Goal: Task Accomplishment & Management: Complete application form

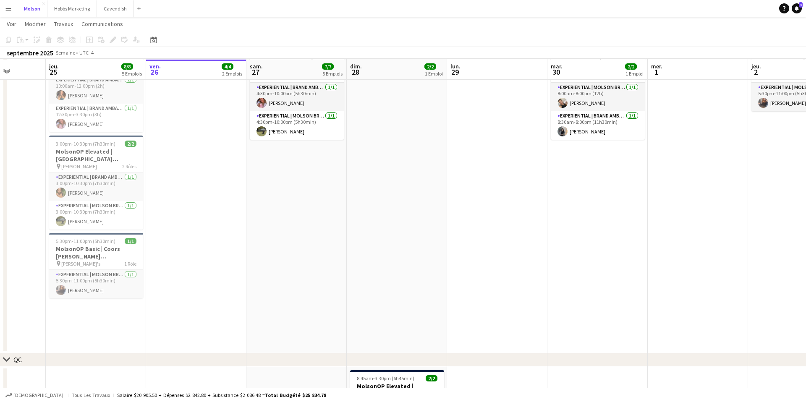
scroll to position [89, 0]
click at [11, 25] on span "Voir" at bounding box center [12, 24] width 10 height 8
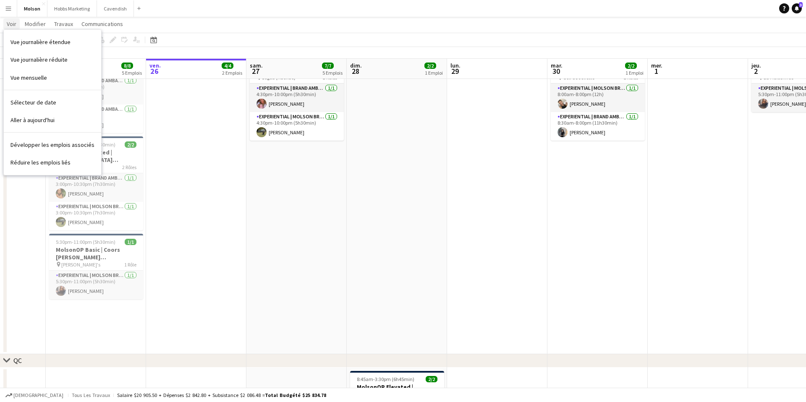
click at [7, 25] on span "Voir" at bounding box center [12, 24] width 10 height 8
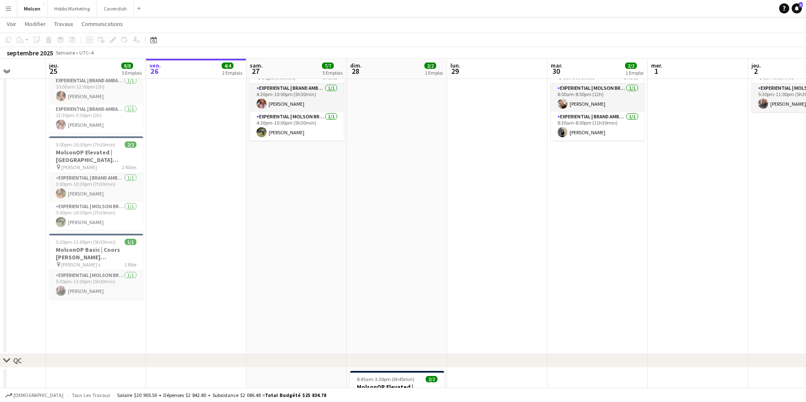
click at [10, 10] on app-icon "Menu" at bounding box center [8, 8] width 7 height 7
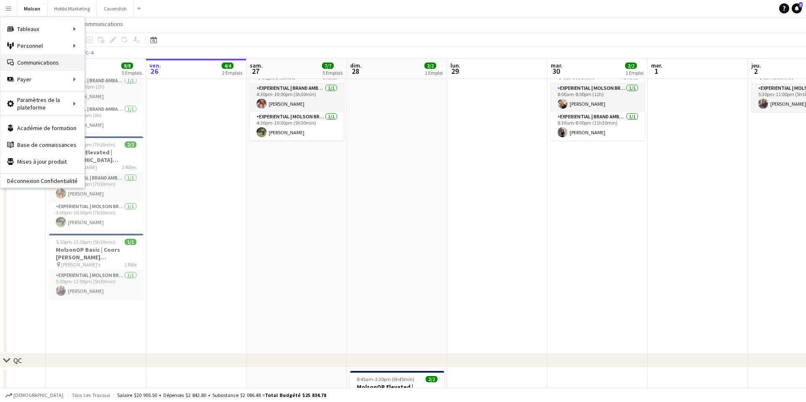
click at [56, 66] on link "Communications Communications" at bounding box center [42, 62] width 84 height 17
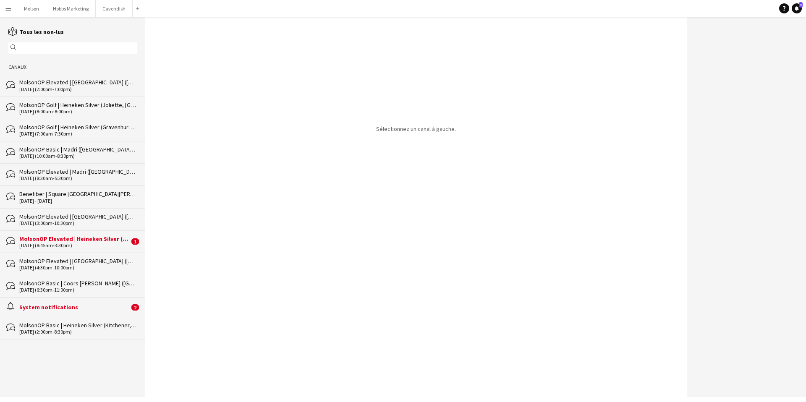
click at [98, 241] on div "MolsonOP Elevated | Heineken Silver (Lévis, [GEOGRAPHIC_DATA])" at bounding box center [74, 239] width 110 height 8
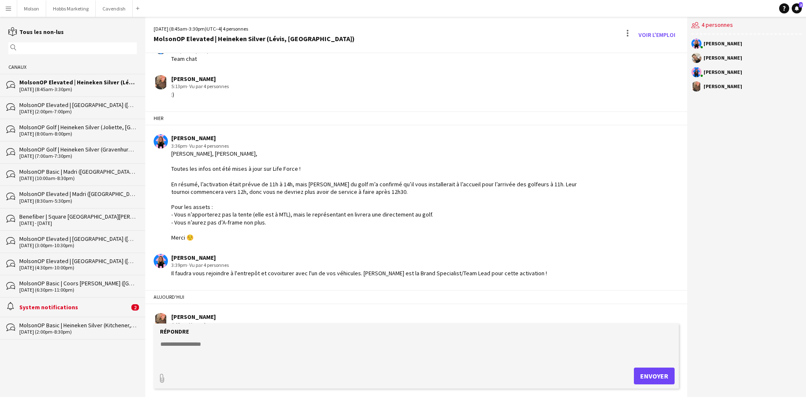
scroll to position [67, 0]
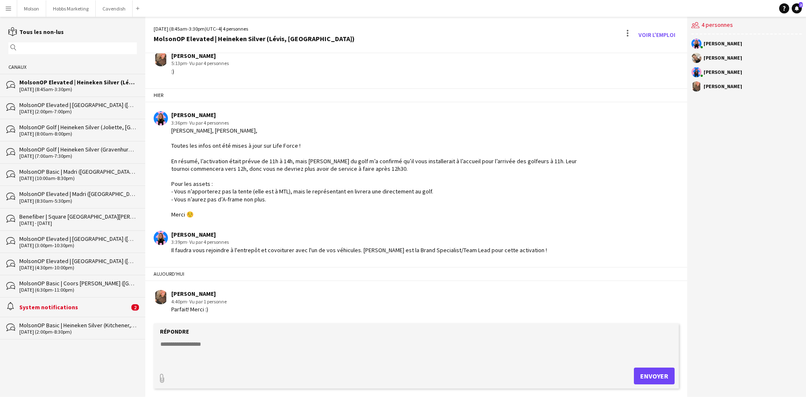
click at [107, 86] on div "09-28-2025 (8:45am-3:30pm)" at bounding box center [78, 89] width 118 height 6
drag, startPoint x: 93, startPoint y: 224, endPoint x: 100, endPoint y: 224, distance: 7.6
click at [93, 224] on div "30 Sep - 1 Oct 2025" at bounding box center [78, 223] width 118 height 6
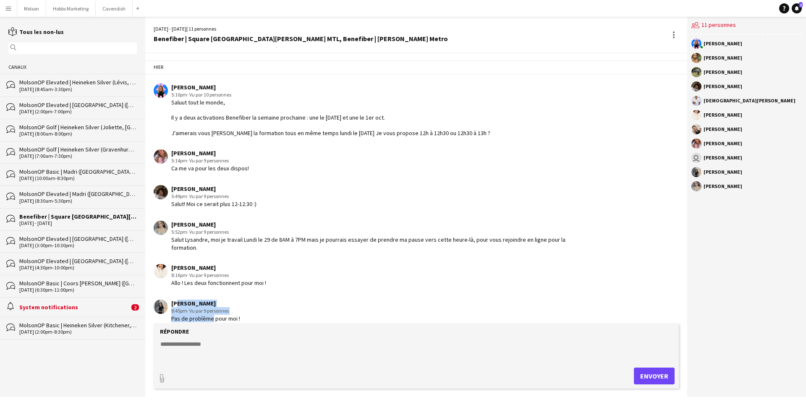
drag, startPoint x: 175, startPoint y: 295, endPoint x: 210, endPoint y: 310, distance: 38.2
click at [210, 310] on div "Lili-Rose Caron 8:45pm · Vu par 9 personnes Pas de problème pour moi !" at bounding box center [205, 311] width 69 height 23
drag, startPoint x: 177, startPoint y: 263, endPoint x: 199, endPoint y: 263, distance: 21.8
click at [199, 264] on div "[PERSON_NAME]" at bounding box center [218, 268] width 95 height 8
drag, startPoint x: 178, startPoint y: 227, endPoint x: 212, endPoint y: 227, distance: 34.0
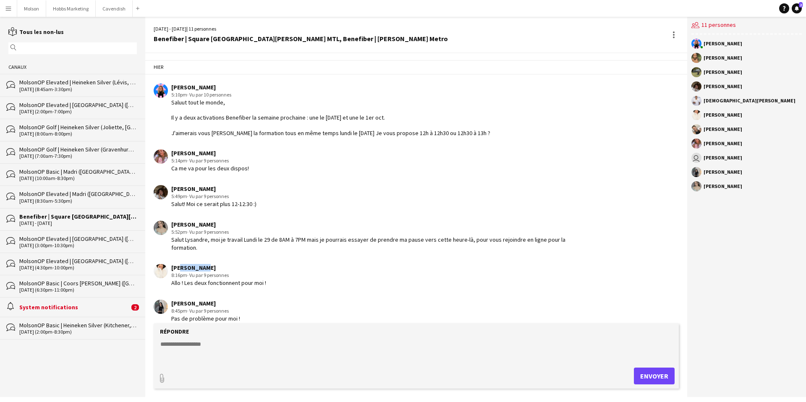
click at [213, 227] on div "Amy Topolovec" at bounding box center [379, 225] width 416 height 8
drag, startPoint x: 177, startPoint y: 188, endPoint x: 196, endPoint y: 188, distance: 19.3
click at [197, 188] on div "[PERSON_NAME]" at bounding box center [213, 189] width 85 height 8
drag, startPoint x: 177, startPoint y: 154, endPoint x: 199, endPoint y: 153, distance: 22.2
click at [200, 154] on div "[PERSON_NAME]" at bounding box center [210, 153] width 78 height 8
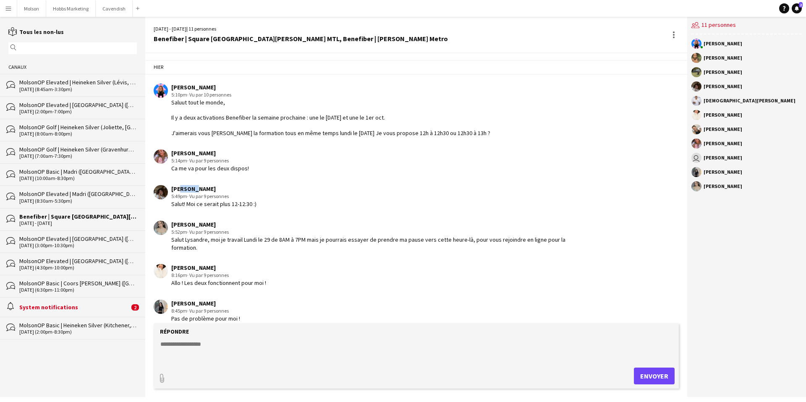
drag, startPoint x: 178, startPoint y: 186, endPoint x: 193, endPoint y: 186, distance: 15.1
click at [193, 186] on div "[PERSON_NAME]" at bounding box center [213, 189] width 85 height 8
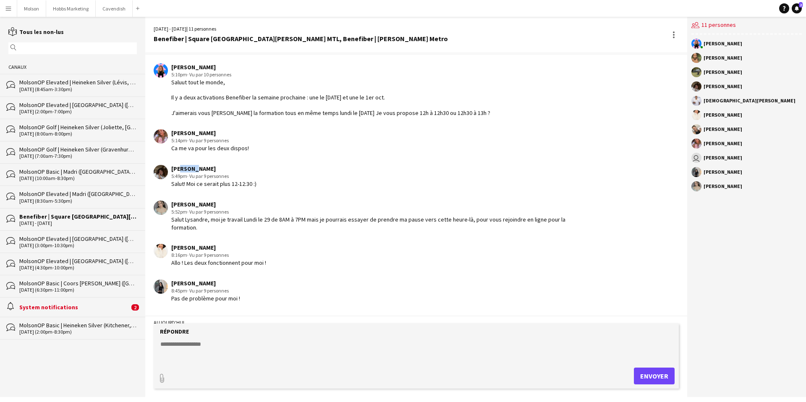
scroll to position [22, 0]
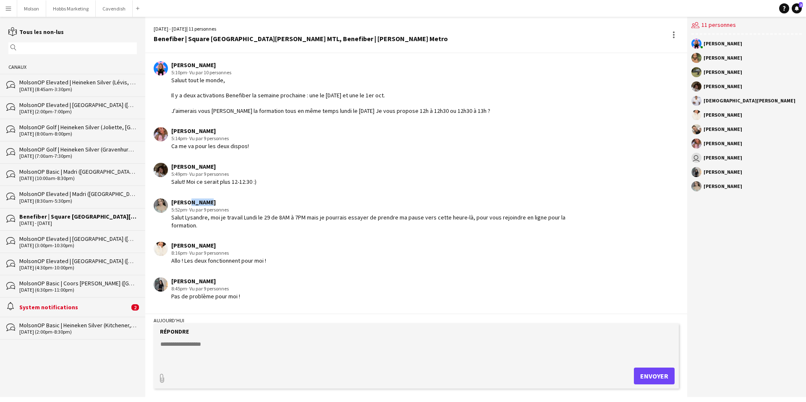
drag, startPoint x: 184, startPoint y: 203, endPoint x: 201, endPoint y: 203, distance: 16.8
click at [201, 203] on div "Amy Topolovec" at bounding box center [379, 203] width 416 height 8
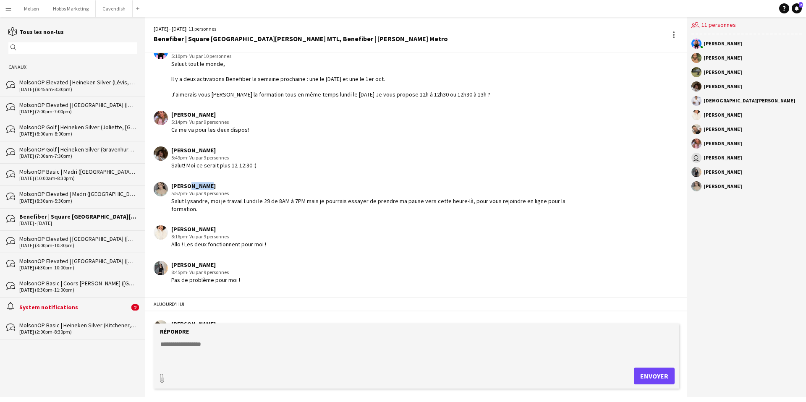
scroll to position [47, 0]
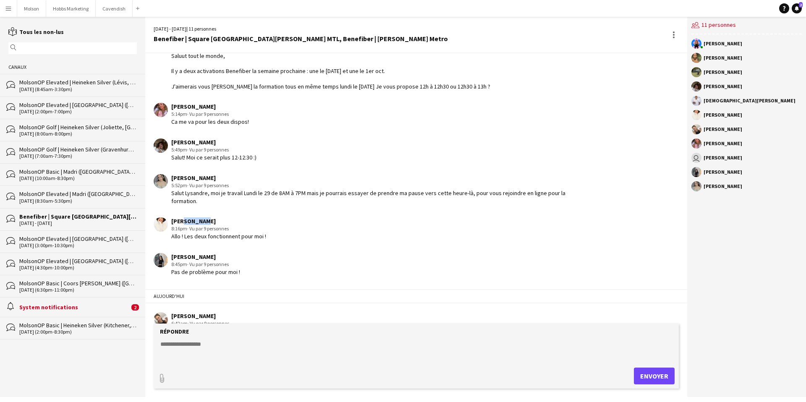
drag, startPoint x: 179, startPoint y: 215, endPoint x: 199, endPoint y: 215, distance: 20.6
click at [199, 217] on div "[PERSON_NAME]" at bounding box center [218, 221] width 95 height 8
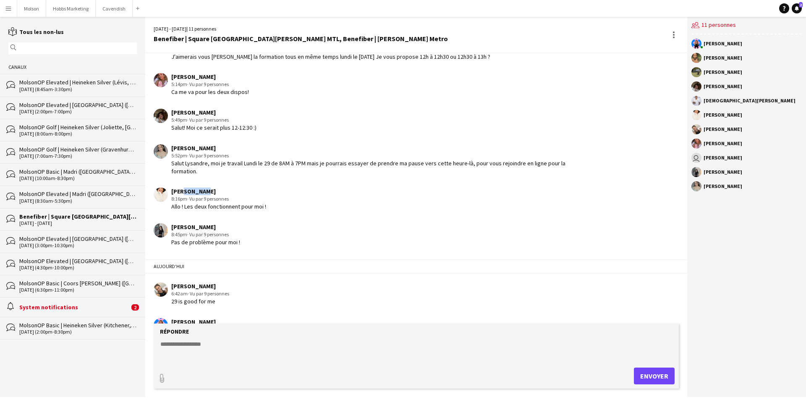
scroll to position [80, 0]
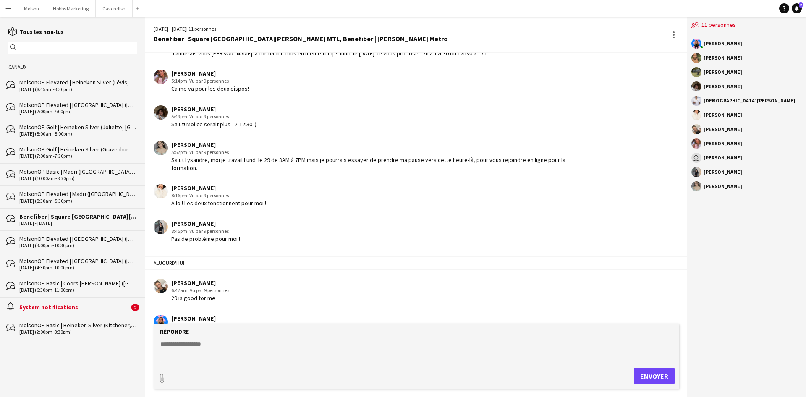
drag, startPoint x: 175, startPoint y: 218, endPoint x: 212, endPoint y: 218, distance: 37.4
click at [212, 220] on div "[PERSON_NAME]" at bounding box center [205, 224] width 69 height 8
drag, startPoint x: 212, startPoint y: 218, endPoint x: 171, endPoint y: 217, distance: 41.1
click at [171, 220] on div "[PERSON_NAME]" at bounding box center [205, 224] width 69 height 8
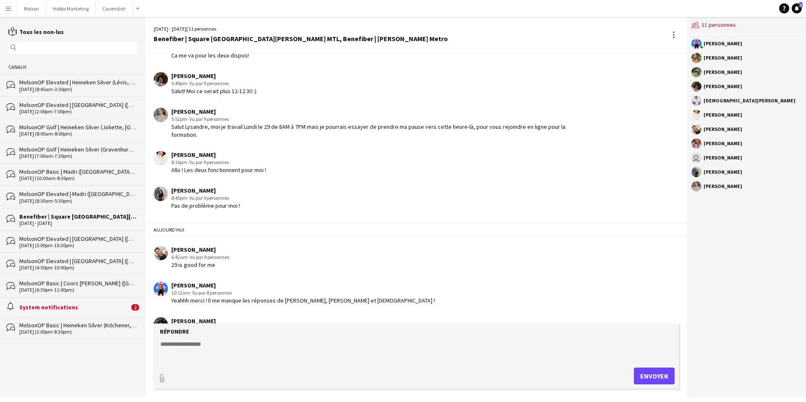
scroll to position [114, 0]
drag, startPoint x: 176, startPoint y: 238, endPoint x: 200, endPoint y: 238, distance: 23.5
click at [200, 245] on div "[PERSON_NAME]" at bounding box center [200, 249] width 58 height 8
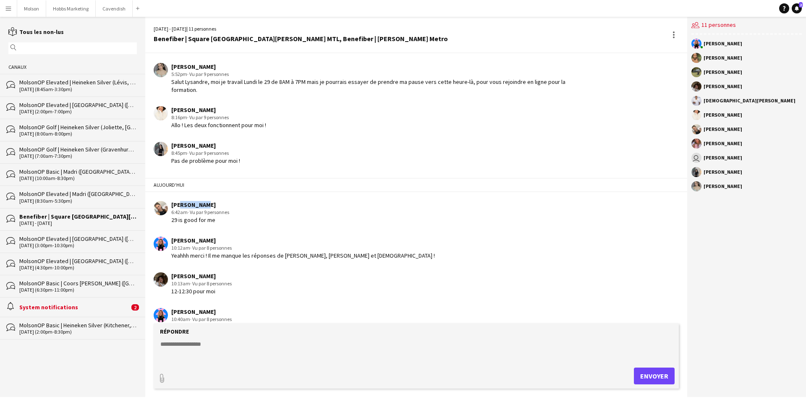
scroll to position [155, 0]
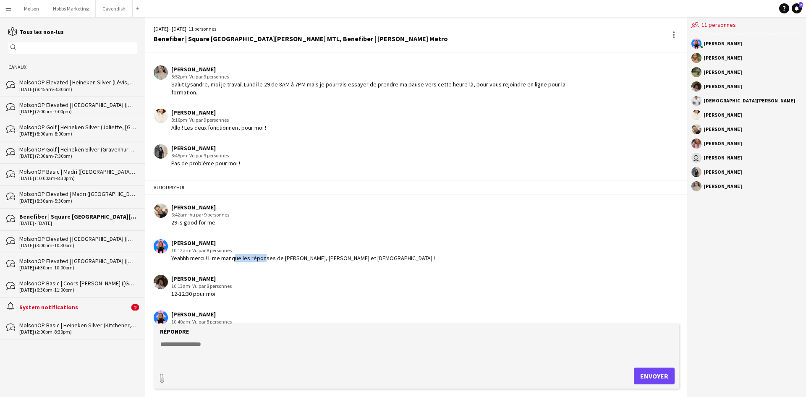
drag, startPoint x: 233, startPoint y: 253, endPoint x: 262, endPoint y: 253, distance: 29.4
click at [262, 254] on div "Yeahhh merci ! Il me manque les réponses de Megan, Maya, Leila et Christian !" at bounding box center [303, 258] width 264 height 8
click at [263, 254] on div "Yeahhh merci ! Il me manque les réponses de Megan, Maya, Leila et Christian !" at bounding box center [303, 258] width 264 height 8
drag, startPoint x: 274, startPoint y: 251, endPoint x: 304, endPoint y: 254, distance: 30.4
click at [303, 254] on div "Yeahhh merci ! Il me manque les réponses de Megan, Maya, Leila et Christian !" at bounding box center [303, 258] width 264 height 8
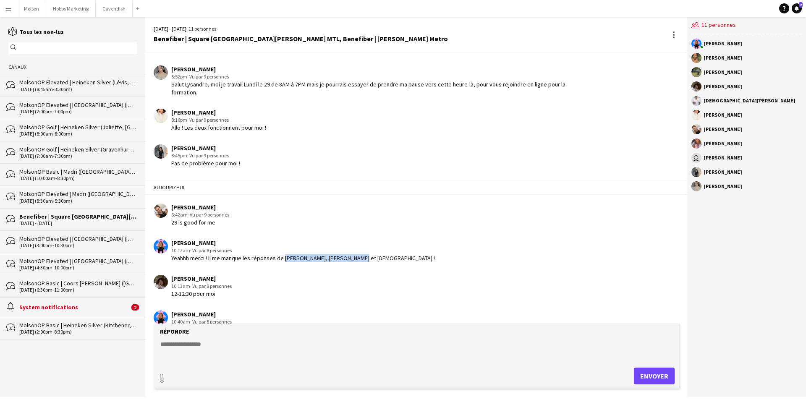
drag, startPoint x: 347, startPoint y: 250, endPoint x: 281, endPoint y: 250, distance: 66.7
click at [281, 254] on div "Yeahhh merci ! Il me manque les réponses de Megan, Maya, Leila et Christian !" at bounding box center [303, 258] width 264 height 8
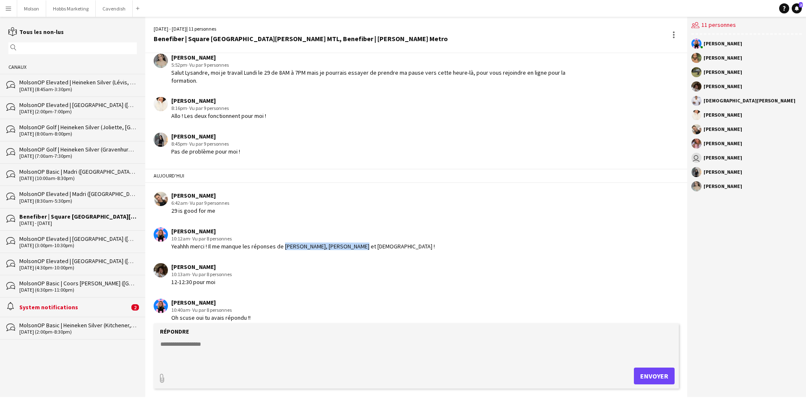
scroll to position [168, 0]
drag, startPoint x: 180, startPoint y: 188, endPoint x: 197, endPoint y: 194, distance: 17.8
click at [197, 194] on div "Alexandra Simard 6:42am · Vu par 9 personnes 29 is good for me" at bounding box center [200, 202] width 58 height 23
click at [190, 191] on div "[PERSON_NAME]" at bounding box center [200, 195] width 58 height 8
drag, startPoint x: 170, startPoint y: 184, endPoint x: 207, endPoint y: 192, distance: 37.7
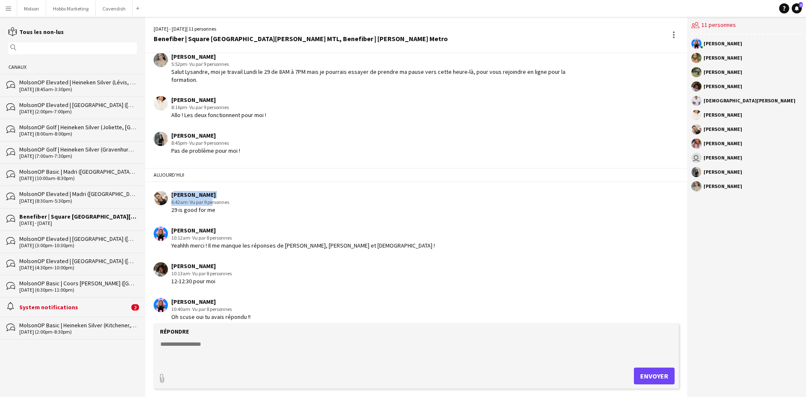
click at [209, 192] on div "Alexandra Simard 6:42am · Vu par 9 personnes 29 is good for me" at bounding box center [200, 202] width 58 height 23
drag, startPoint x: 172, startPoint y: 222, endPoint x: 205, endPoint y: 235, distance: 35.9
click at [206, 235] on div "Lysandre Dorval 10:12am · Vu par 8 personnes Yeahhh merci ! Il me manque les ré…" at bounding box center [303, 238] width 264 height 23
drag, startPoint x: 178, startPoint y: 260, endPoint x: 201, endPoint y: 259, distance: 23.9
click at [202, 262] on div "[PERSON_NAME]" at bounding box center [201, 266] width 60 height 8
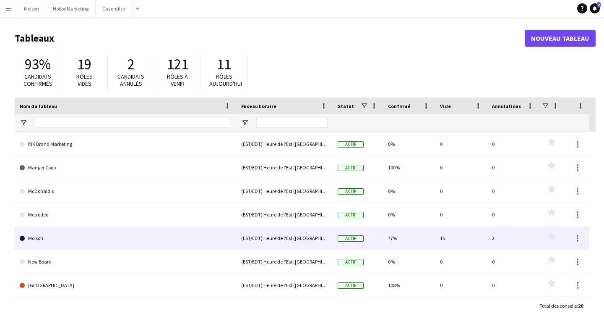
scroll to position [262, 0]
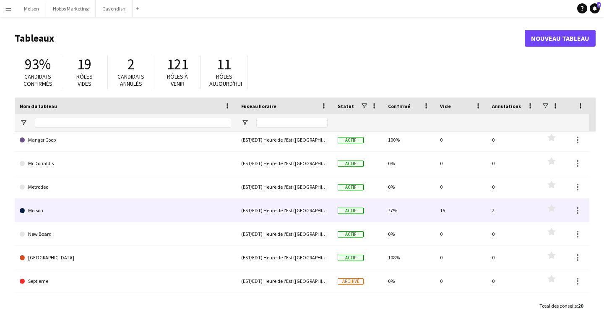
click at [123, 213] on link "Molson" at bounding box center [126, 211] width 212 height 24
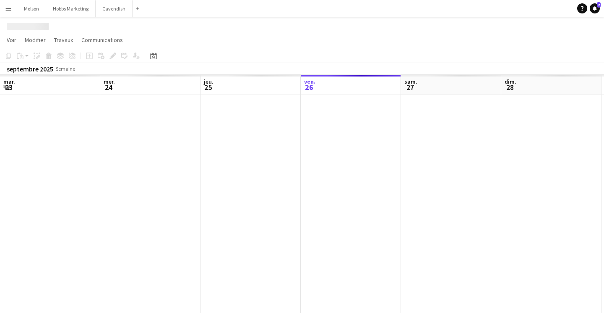
scroll to position [0, 201]
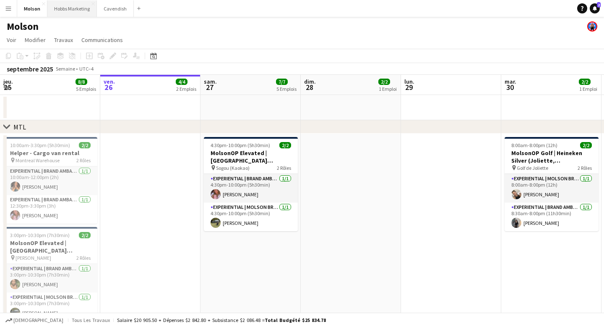
click at [70, 9] on button "Hobbs Marketing Fermer" at bounding box center [72, 8] width 50 height 16
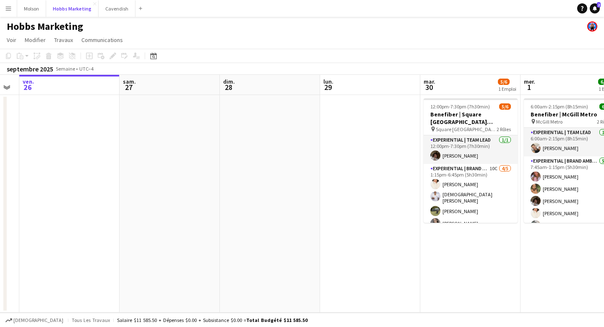
scroll to position [0, 294]
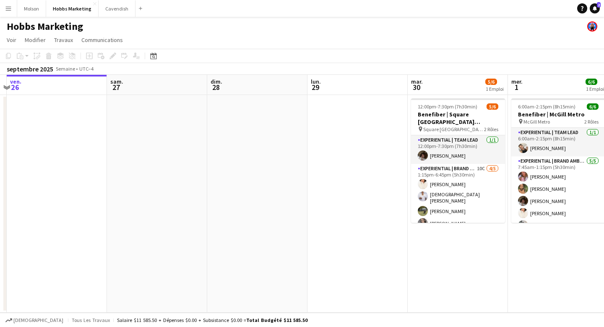
click at [356, 164] on app-date-cell at bounding box center [358, 203] width 100 height 217
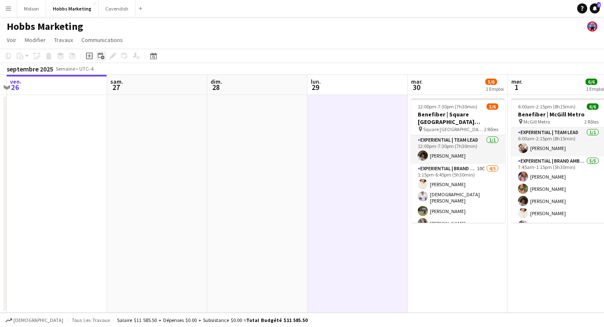
click at [99, 55] on icon "Ajouter un Travail Lié" at bounding box center [101, 55] width 7 height 7
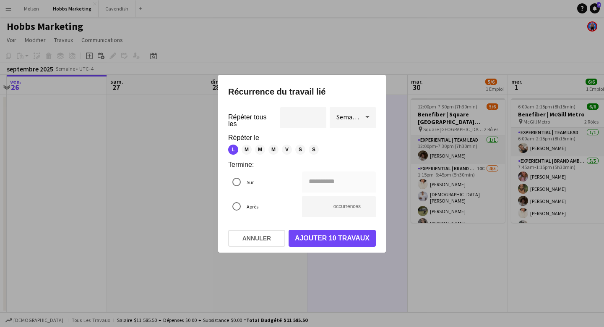
click at [339, 55] on div at bounding box center [302, 163] width 604 height 327
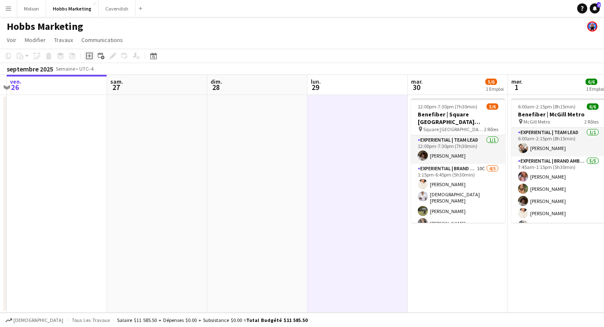
click at [88, 56] on icon at bounding box center [89, 56] width 4 height 4
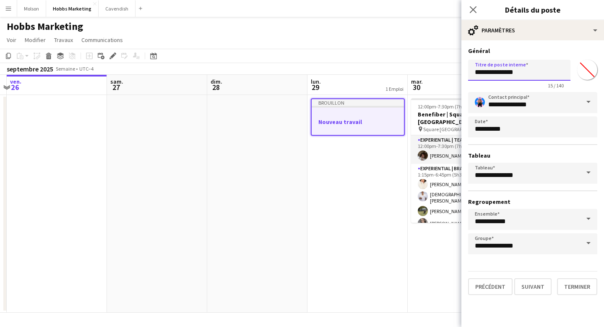
drag, startPoint x: 526, startPoint y: 71, endPoint x: 465, endPoint y: 74, distance: 61.4
click at [465, 75] on form "**********" at bounding box center [533, 171] width 143 height 248
type input "**********"
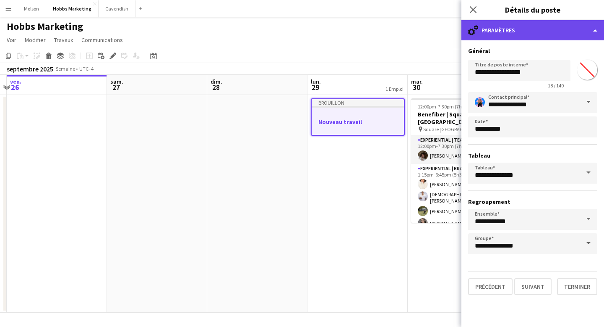
click at [520, 30] on div "cog-double-3 Paramètres" at bounding box center [533, 30] width 143 height 20
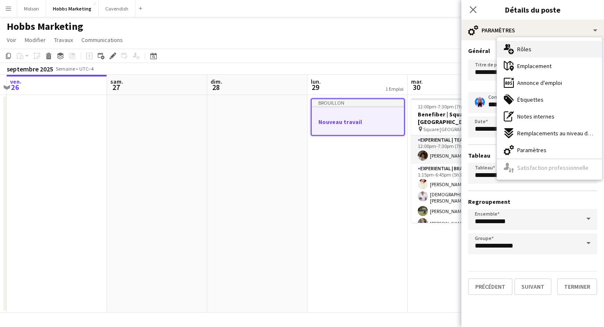
click at [520, 51] on span "Rôles" at bounding box center [524, 49] width 14 height 8
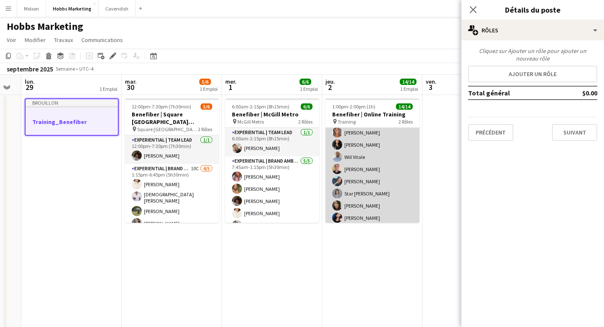
scroll to position [0, 0]
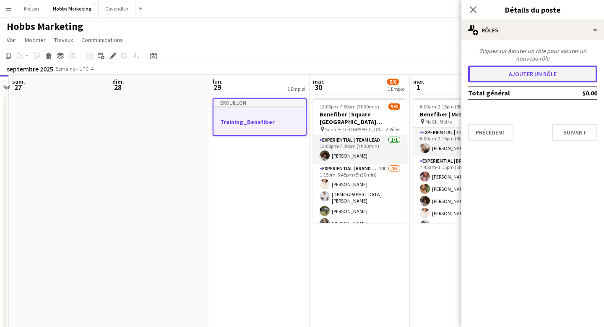
click at [525, 73] on button "Ajouter un rôle" at bounding box center [532, 73] width 129 height 17
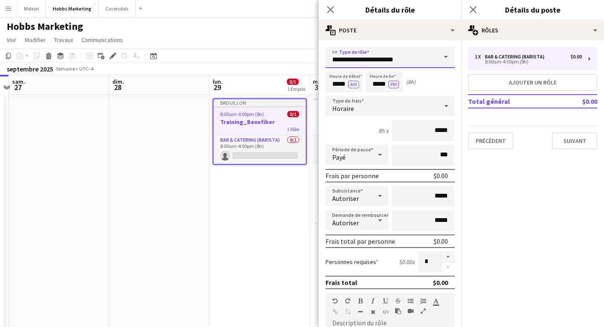
click at [423, 60] on input "**********" at bounding box center [390, 57] width 129 height 21
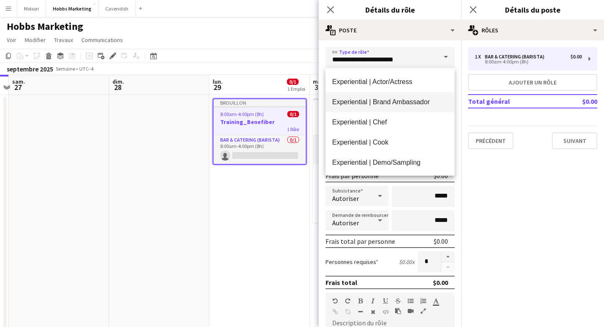
click at [383, 105] on span "Experiential | Brand Ambassador" at bounding box center [390, 102] width 116 height 8
type input "**********"
type input "******"
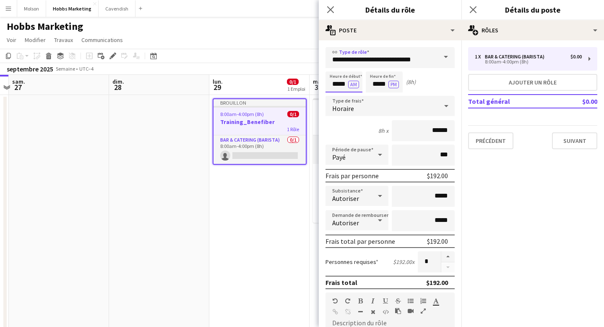
click at [345, 85] on input "*****" at bounding box center [344, 81] width 37 height 21
click at [335, 70] on div at bounding box center [335, 67] width 17 height 8
click at [335, 69] on div at bounding box center [335, 67] width 17 height 8
type input "*****"
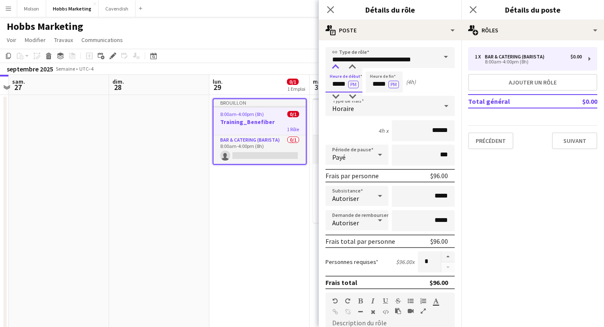
click at [333, 68] on div at bounding box center [335, 67] width 17 height 8
click at [376, 88] on input "*****" at bounding box center [384, 81] width 37 height 21
click at [375, 66] on div at bounding box center [376, 67] width 17 height 8
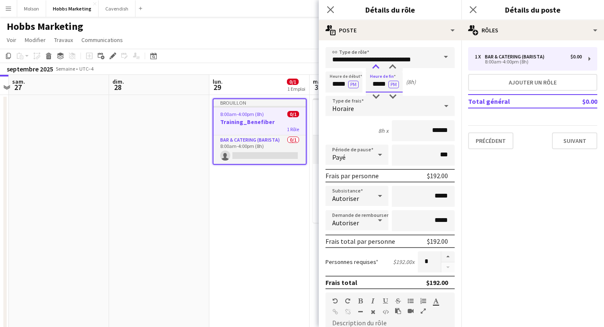
click at [375, 66] on div at bounding box center [376, 67] width 17 height 8
click at [376, 66] on div at bounding box center [376, 67] width 17 height 8
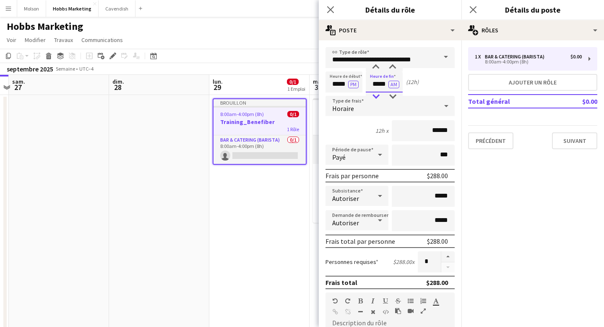
click at [376, 99] on div at bounding box center [376, 96] width 17 height 8
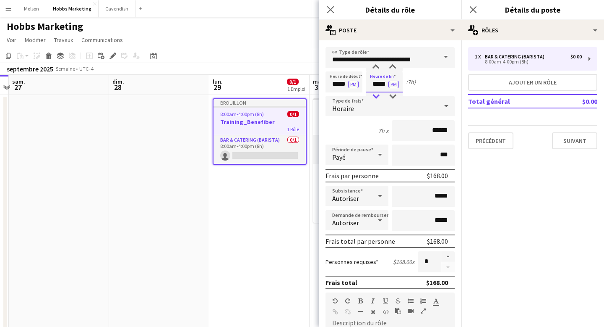
click at [376, 99] on div at bounding box center [376, 96] width 17 height 8
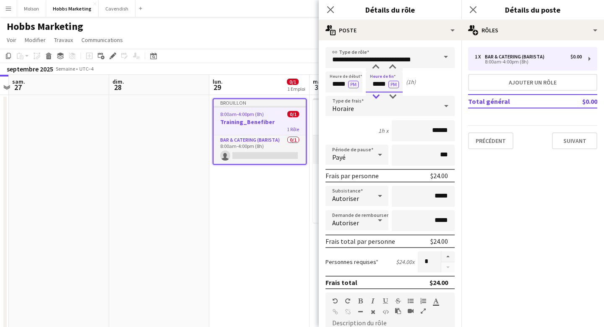
click at [376, 99] on div at bounding box center [376, 96] width 17 height 8
click at [394, 65] on div at bounding box center [392, 67] width 17 height 8
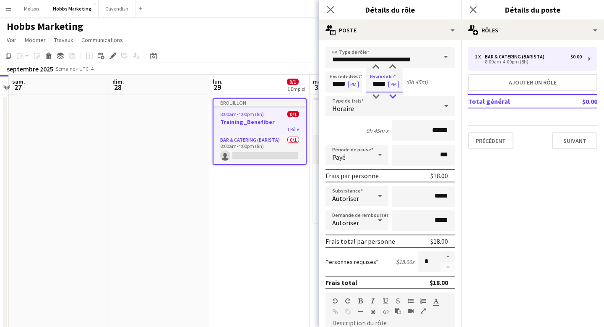
type input "*****"
click at [395, 99] on div at bounding box center [392, 96] width 17 height 8
click at [436, 90] on div "Heure de début ***** PM Heure de fin ***** PM (0h 30m)" at bounding box center [390, 81] width 129 height 21
drag, startPoint x: 410, startPoint y: 83, endPoint x: 423, endPoint y: 82, distance: 13.4
click at [424, 83] on div "(0h 30m)" at bounding box center [417, 82] width 22 height 8
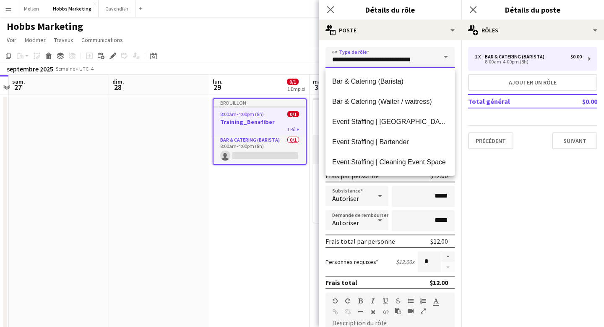
drag, startPoint x: 376, startPoint y: 62, endPoint x: 413, endPoint y: 62, distance: 36.5
click at [413, 62] on input "**********" at bounding box center [390, 57] width 129 height 21
click at [459, 73] on form "**********" at bounding box center [390, 288] width 143 height 483
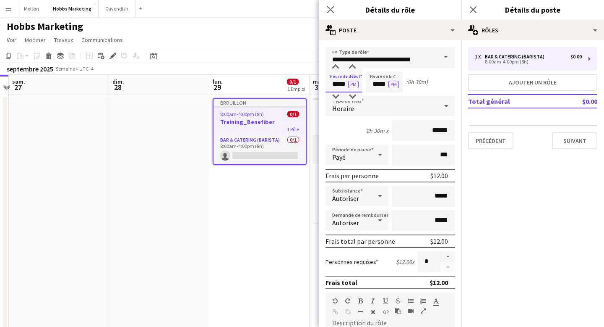
drag, startPoint x: 337, startPoint y: 84, endPoint x: 345, endPoint y: 84, distance: 7.1
click at [345, 84] on input "*****" at bounding box center [344, 81] width 37 height 21
drag, startPoint x: 375, startPoint y: 84, endPoint x: 387, endPoint y: 84, distance: 11.3
click at [387, 84] on input "*****" at bounding box center [384, 81] width 37 height 21
click at [425, 84] on div "(0h 30m)" at bounding box center [417, 82] width 22 height 8
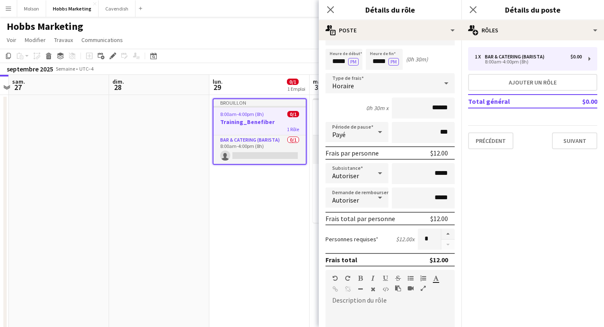
scroll to position [23, 0]
drag, startPoint x: 432, startPoint y: 110, endPoint x: 446, endPoint y: 110, distance: 13.4
click at [446, 110] on input "******" at bounding box center [423, 107] width 63 height 21
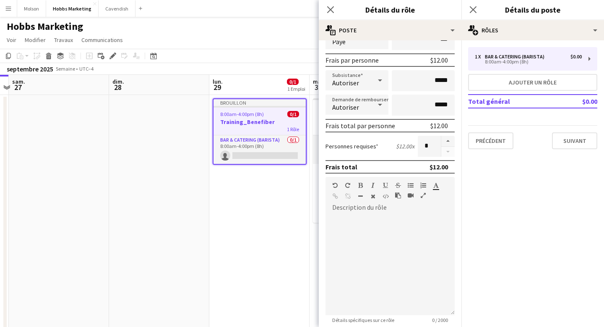
scroll to position [117, 0]
click at [427, 213] on div at bounding box center [390, 263] width 129 height 101
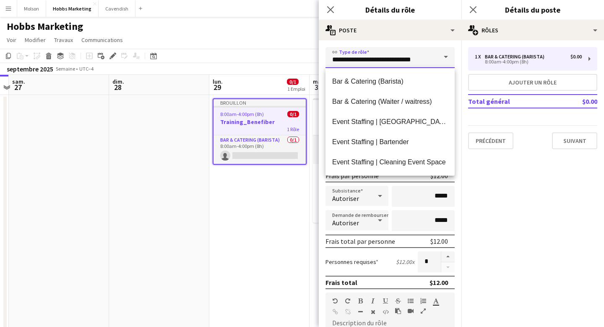
drag, startPoint x: 372, startPoint y: 63, endPoint x: 422, endPoint y: 63, distance: 49.5
click at [422, 63] on input "**********" at bounding box center [390, 57] width 129 height 21
click at [460, 59] on form "**********" at bounding box center [390, 288] width 143 height 483
drag, startPoint x: 372, startPoint y: 60, endPoint x: 418, endPoint y: 60, distance: 46.6
click at [418, 60] on input "**********" at bounding box center [390, 57] width 129 height 21
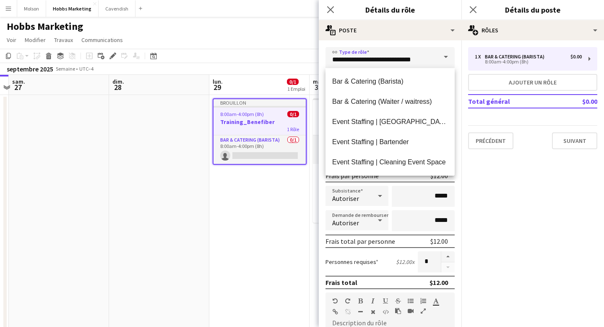
click at [459, 57] on form "**********" at bounding box center [390, 288] width 143 height 483
drag, startPoint x: 372, startPoint y: 59, endPoint x: 421, endPoint y: 60, distance: 48.7
click at [421, 60] on input "**********" at bounding box center [390, 57] width 129 height 21
drag, startPoint x: 427, startPoint y: 59, endPoint x: 372, endPoint y: 56, distance: 54.6
click at [372, 56] on input "**********" at bounding box center [390, 57] width 129 height 21
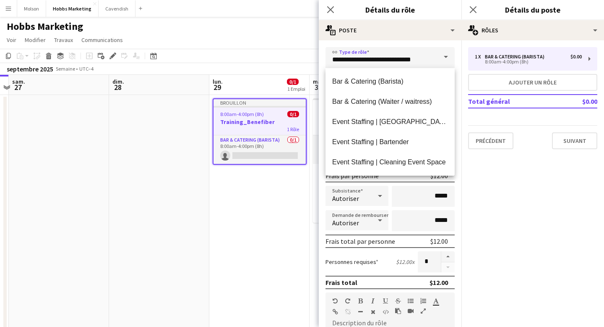
click at [458, 75] on form "**********" at bounding box center [390, 288] width 143 height 483
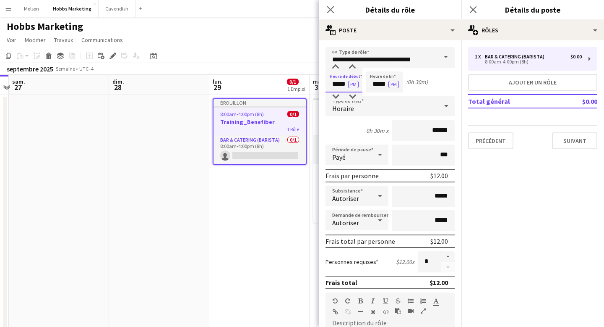
drag, startPoint x: 333, startPoint y: 84, endPoint x: 345, endPoint y: 84, distance: 12.6
click at [345, 84] on input "*****" at bounding box center [344, 81] width 37 height 21
drag, startPoint x: 373, startPoint y: 87, endPoint x: 388, endPoint y: 86, distance: 14.7
click at [388, 86] on input "*****" at bounding box center [384, 81] width 37 height 21
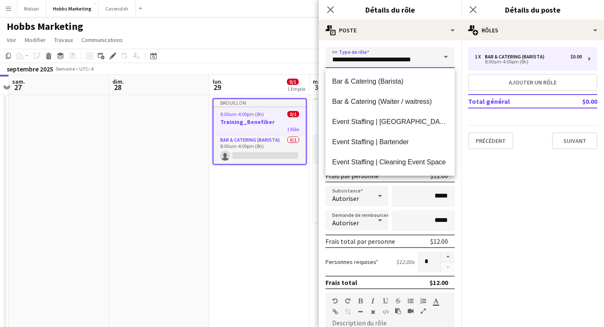
drag, startPoint x: 376, startPoint y: 57, endPoint x: 411, endPoint y: 58, distance: 34.9
click at [411, 58] on input "**********" at bounding box center [390, 57] width 129 height 21
click at [431, 59] on input "**********" at bounding box center [390, 57] width 129 height 21
drag, startPoint x: 428, startPoint y: 61, endPoint x: 372, endPoint y: 62, distance: 56.2
click at [372, 62] on input "**********" at bounding box center [390, 57] width 129 height 21
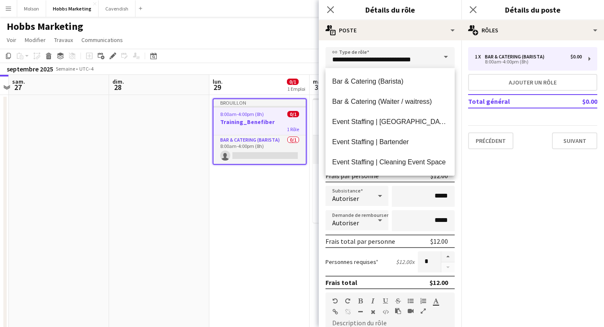
click at [460, 80] on form "**********" at bounding box center [390, 288] width 143 height 483
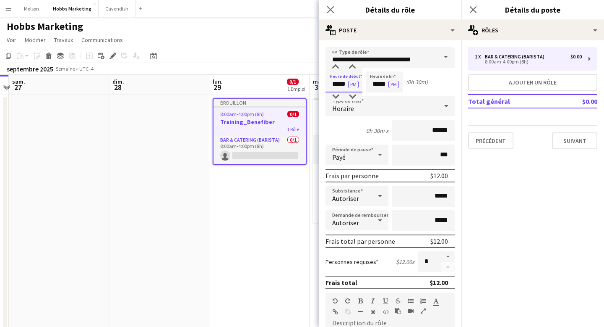
drag, startPoint x: 332, startPoint y: 85, endPoint x: 345, endPoint y: 84, distance: 12.2
click at [345, 84] on input "*****" at bounding box center [344, 81] width 37 height 21
drag, startPoint x: 373, startPoint y: 83, endPoint x: 384, endPoint y: 84, distance: 11.8
click at [385, 84] on input "*****" at bounding box center [384, 81] width 37 height 21
click at [431, 85] on div "Heure de début ***** PM Heure de fin ***** PM (0h 30m)" at bounding box center [390, 81] width 129 height 21
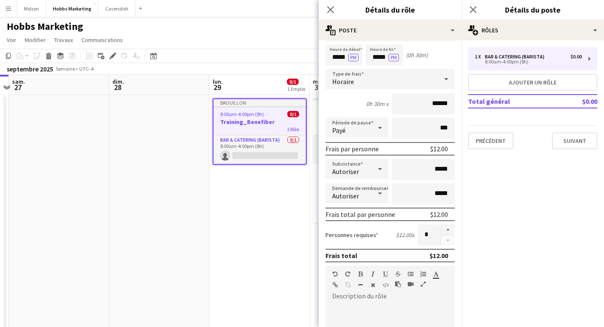
scroll to position [27, 0]
click at [449, 226] on button "button" at bounding box center [447, 229] width 13 height 11
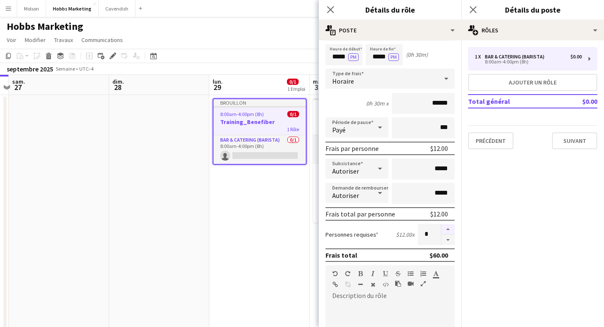
click at [449, 226] on button "button" at bounding box center [447, 229] width 13 height 11
click at [449, 238] on button "button" at bounding box center [447, 240] width 13 height 10
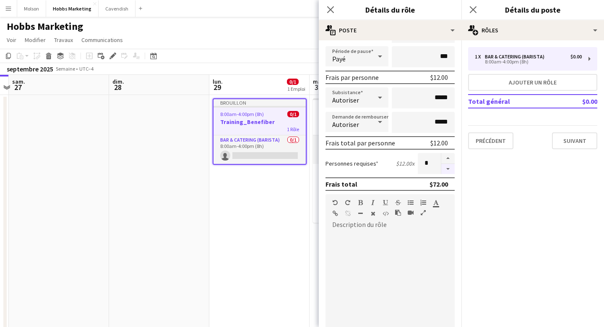
scroll to position [98, 0]
click at [410, 167] on div "$12.00 x" at bounding box center [405, 163] width 18 height 8
click at [449, 157] on button "button" at bounding box center [447, 158] width 13 height 11
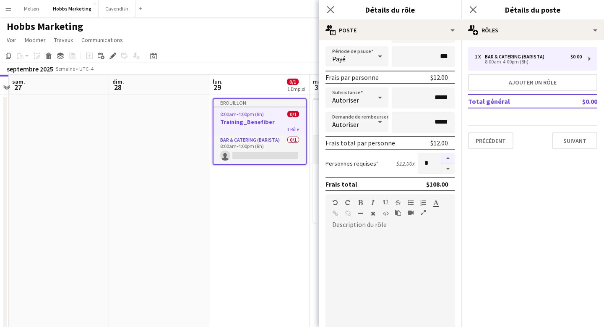
click at [449, 157] on button "button" at bounding box center [447, 158] width 13 height 11
type input "**"
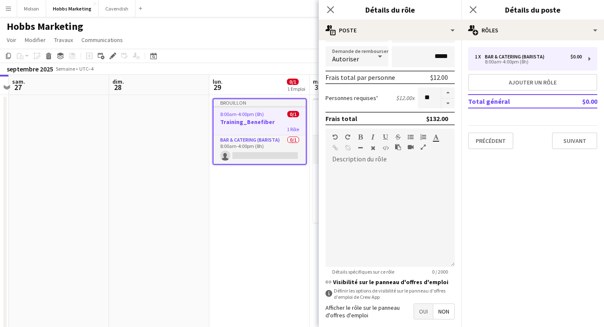
scroll to position [203, 0]
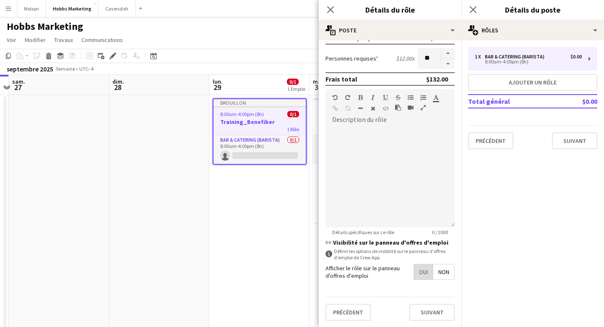
click at [422, 271] on span "Oui" at bounding box center [423, 271] width 19 height 15
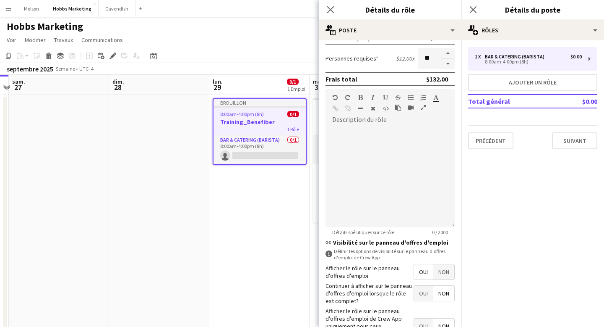
click at [444, 273] on span "Non" at bounding box center [444, 271] width 21 height 15
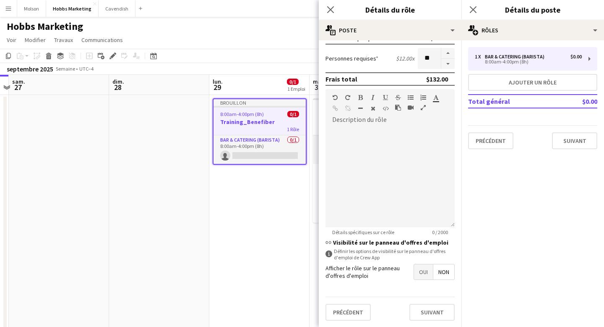
click at [422, 271] on span "Oui" at bounding box center [423, 271] width 19 height 15
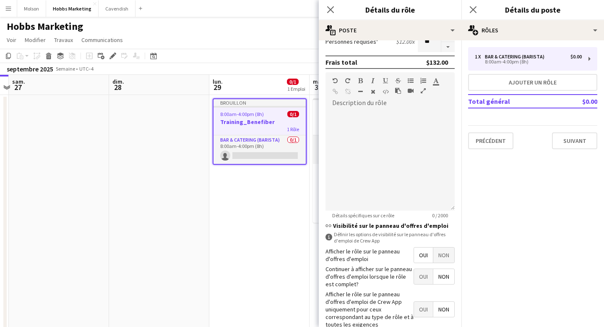
click at [442, 278] on span "Non" at bounding box center [444, 276] width 21 height 15
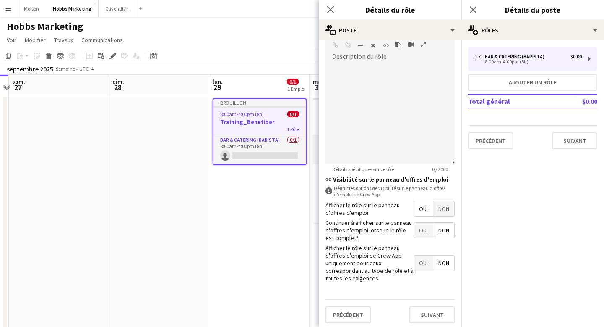
scroll to position [269, 0]
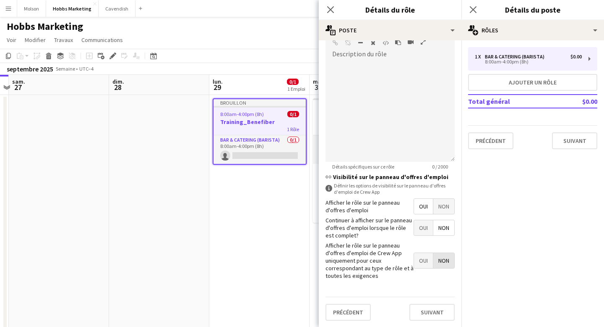
click at [444, 265] on span "Non" at bounding box center [444, 260] width 21 height 15
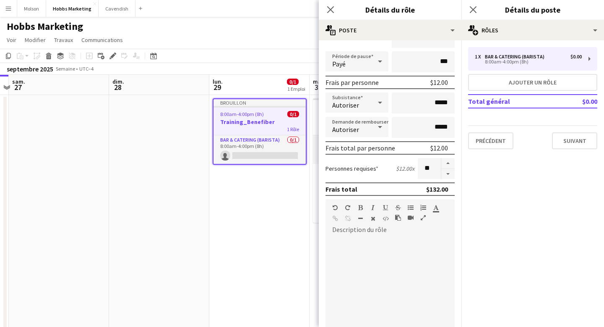
scroll to position [0, 0]
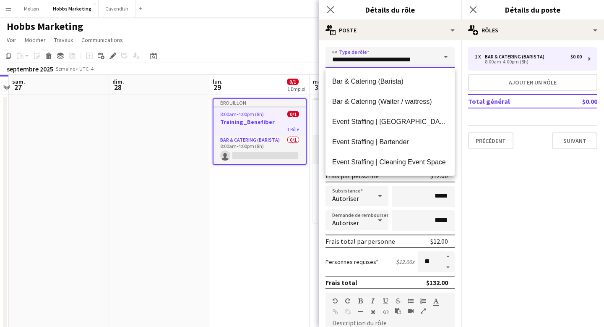
drag, startPoint x: 371, startPoint y: 60, endPoint x: 424, endPoint y: 60, distance: 53.7
click at [425, 60] on input "**********" at bounding box center [390, 57] width 129 height 21
click at [459, 64] on form "**********" at bounding box center [390, 321] width 143 height 549
drag, startPoint x: 372, startPoint y: 60, endPoint x: 421, endPoint y: 56, distance: 49.3
click at [422, 57] on input "**********" at bounding box center [390, 57] width 129 height 21
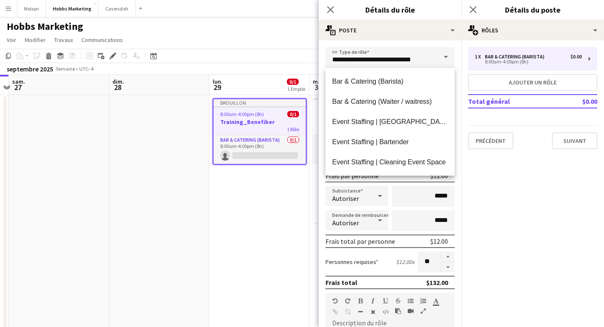
click at [458, 59] on form "**********" at bounding box center [390, 321] width 143 height 549
drag, startPoint x: 371, startPoint y: 60, endPoint x: 425, endPoint y: 59, distance: 54.1
click at [425, 59] on input "**********" at bounding box center [390, 57] width 129 height 21
click at [459, 63] on form "**********" at bounding box center [390, 321] width 143 height 549
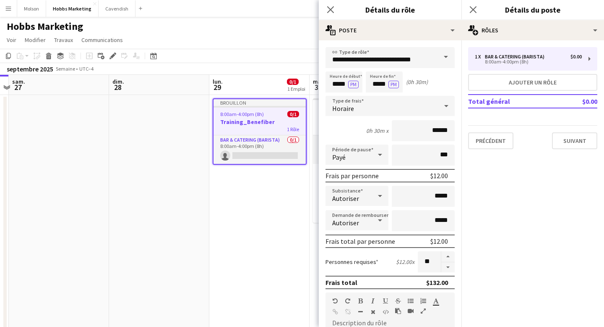
scroll to position [1, 0]
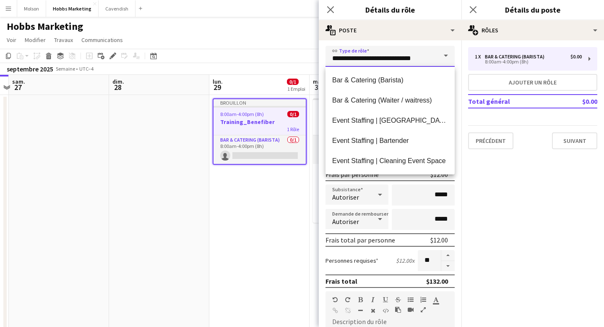
drag, startPoint x: 374, startPoint y: 58, endPoint x: 407, endPoint y: 58, distance: 33.2
click at [408, 58] on input "**********" at bounding box center [390, 56] width 129 height 21
click at [458, 63] on form "**********" at bounding box center [390, 320] width 143 height 549
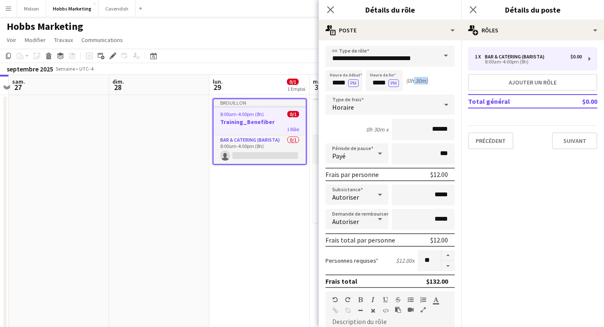
drag, startPoint x: 410, startPoint y: 81, endPoint x: 426, endPoint y: 81, distance: 15.9
click at [426, 81] on div "(0h 30m)" at bounding box center [417, 81] width 22 height 8
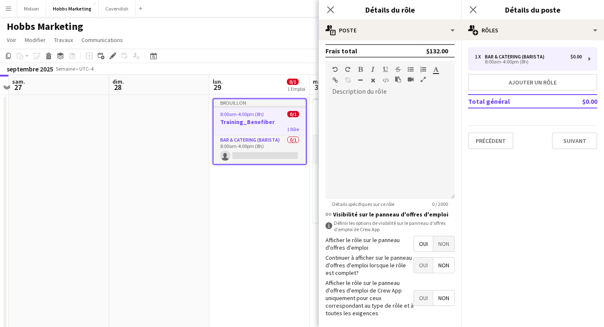
scroll to position [269, 0]
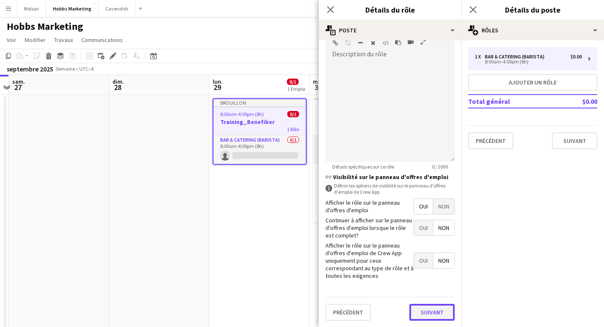
click at [430, 316] on button "Suivant" at bounding box center [432, 311] width 45 height 17
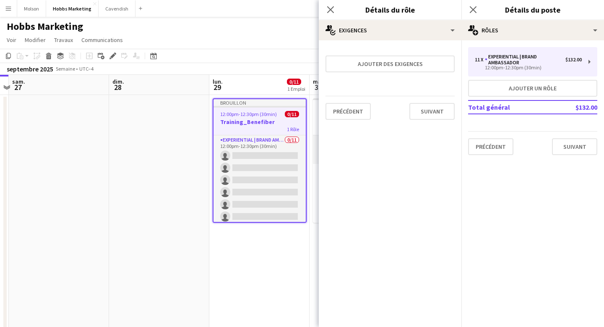
scroll to position [0, 0]
click at [427, 114] on button "Suivant" at bounding box center [432, 111] width 45 height 17
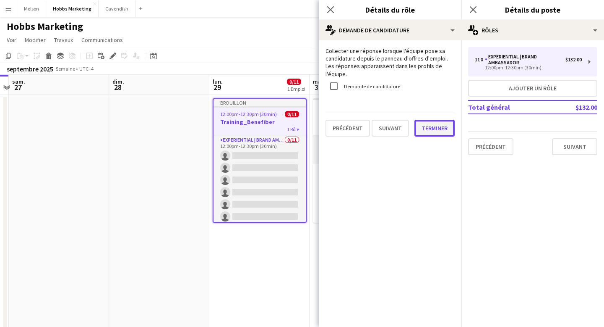
click at [430, 125] on button "Terminer" at bounding box center [435, 128] width 40 height 17
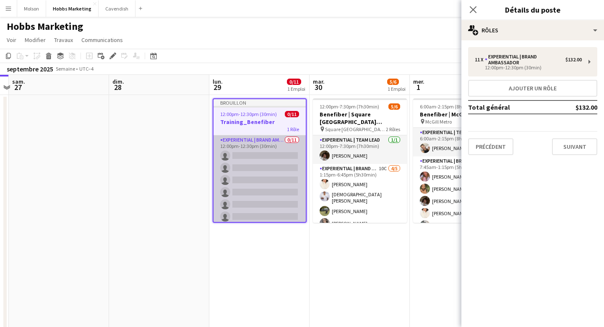
click at [273, 177] on app-card-role "Experiential | Brand Ambassador 0/11 12:00pm-12:30pm (30min) single-neutral-act…" at bounding box center [260, 210] width 92 height 150
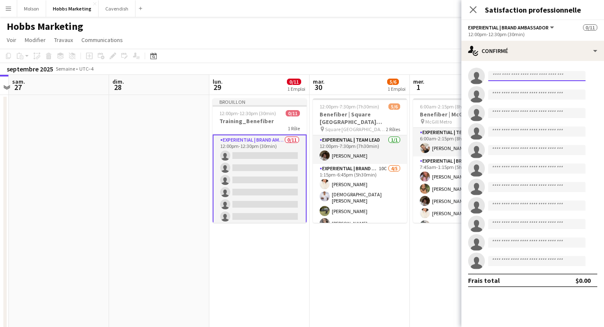
click at [499, 75] on input at bounding box center [537, 76] width 97 height 10
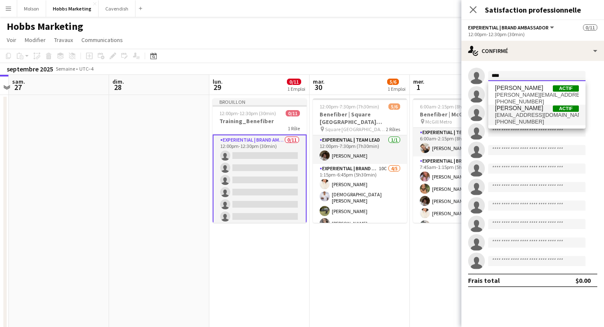
type input "****"
click at [517, 114] on span "[EMAIL_ADDRESS][DOMAIN_NAME]" at bounding box center [537, 115] width 84 height 7
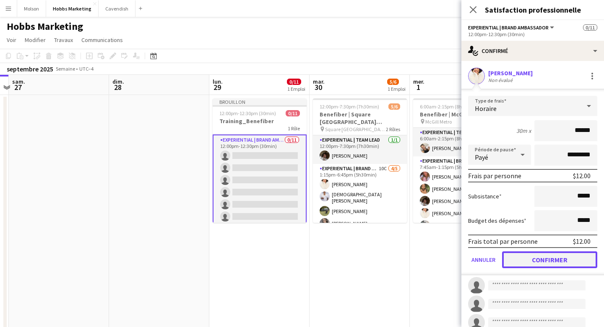
click at [552, 262] on button "Confirmer" at bounding box center [549, 259] width 95 height 17
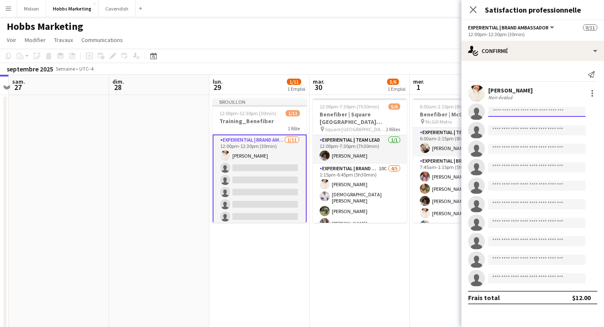
click at [509, 112] on input at bounding box center [537, 112] width 97 height 10
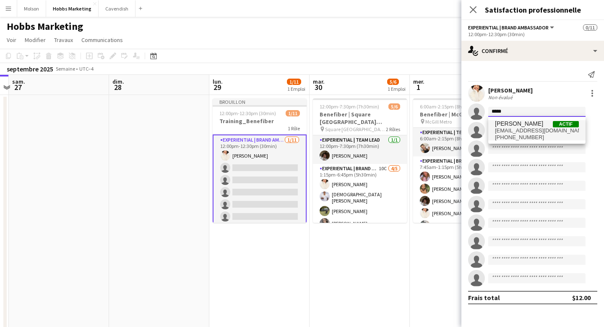
type input "*****"
click at [511, 129] on span "[EMAIL_ADDRESS][DOMAIN_NAME]" at bounding box center [537, 130] width 84 height 7
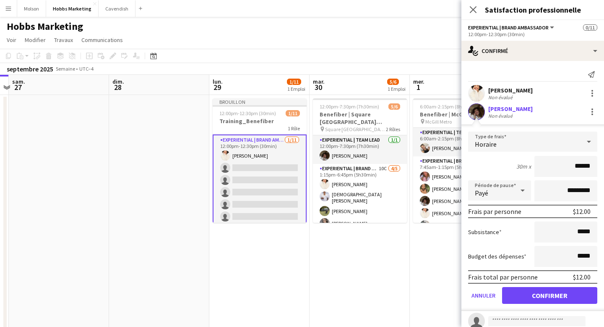
scroll to position [18, 0]
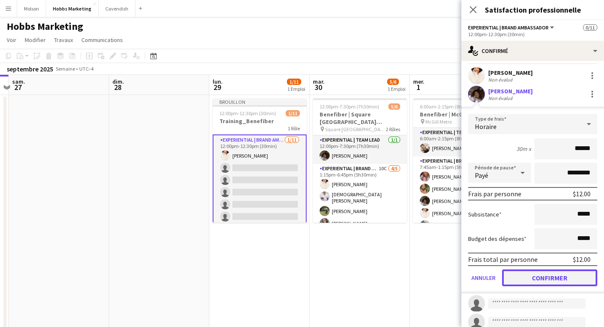
click at [544, 275] on button "Confirmer" at bounding box center [549, 277] width 95 height 17
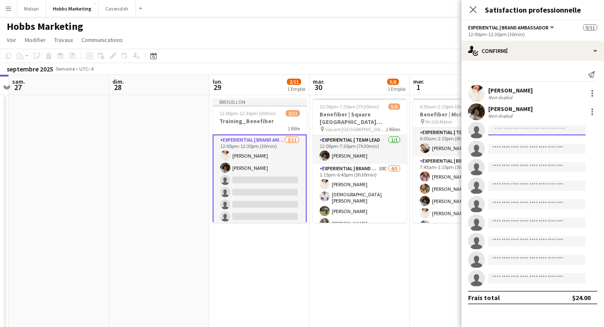
click at [507, 131] on input at bounding box center [537, 130] width 97 height 10
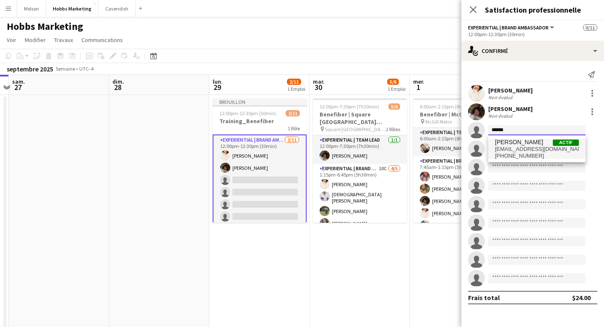
type input "******"
click at [512, 145] on span "[PERSON_NAME]" at bounding box center [519, 141] width 48 height 7
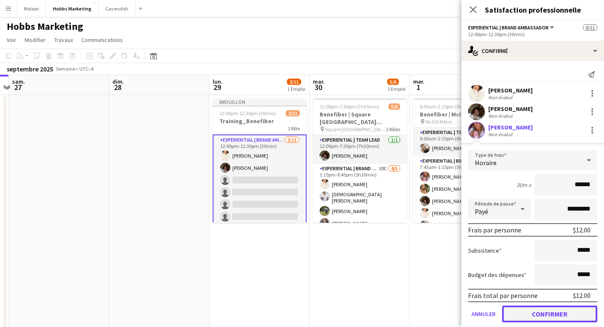
click at [554, 315] on button "Confirmer" at bounding box center [549, 313] width 95 height 17
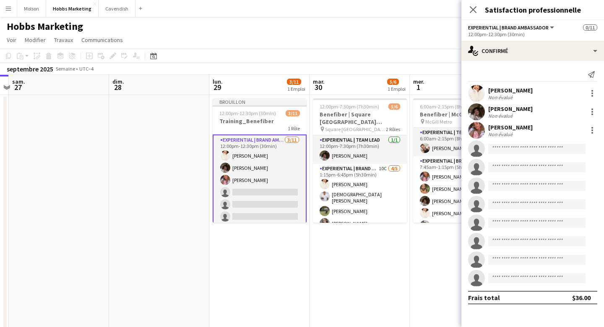
click at [511, 154] on form at bounding box center [541, 149] width 112 height 10
click at [506, 150] on input at bounding box center [537, 149] width 97 height 10
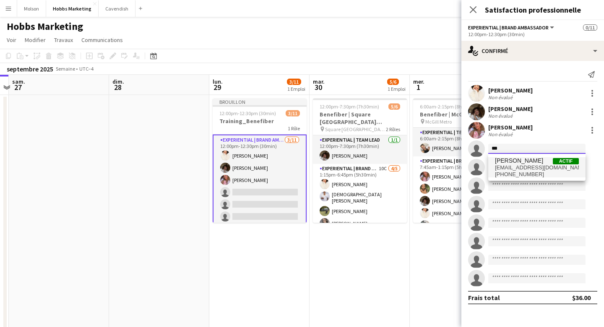
type input "***"
click at [519, 167] on span "[EMAIL_ADDRESS][DOMAIN_NAME]" at bounding box center [537, 167] width 84 height 7
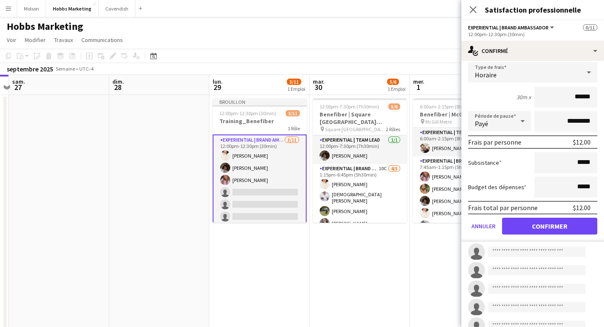
scroll to position [107, 0]
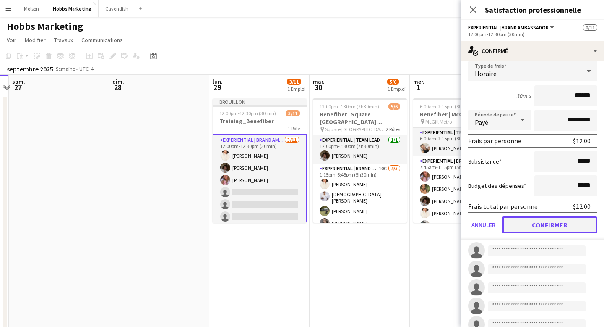
click at [536, 232] on button "Confirmer" at bounding box center [549, 224] width 95 height 17
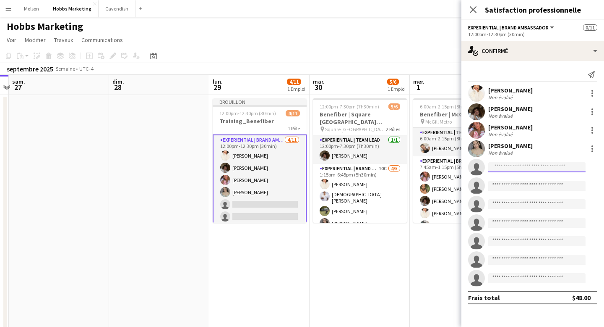
click at [505, 169] on input at bounding box center [537, 167] width 97 height 10
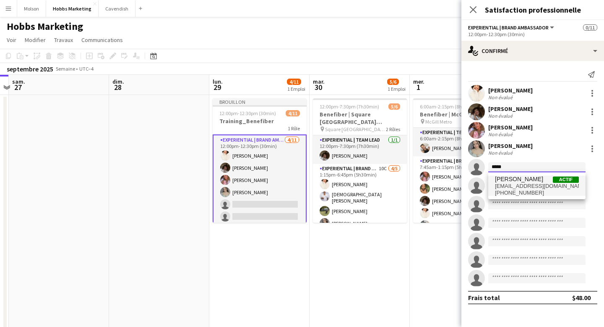
type input "*****"
click at [508, 180] on span "[PERSON_NAME]" at bounding box center [519, 178] width 48 height 7
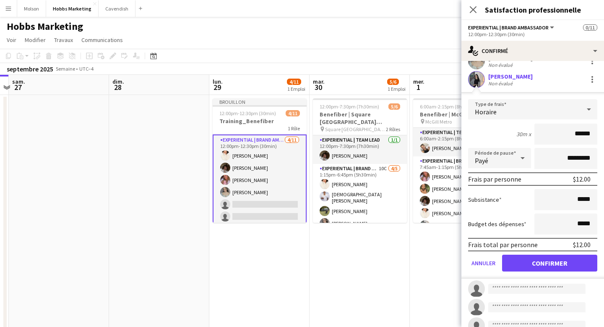
scroll to position [93, 0]
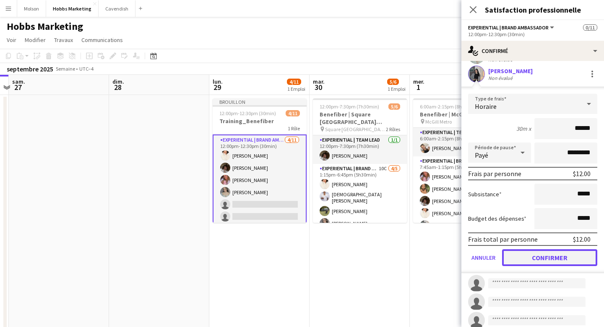
click at [546, 255] on button "Confirmer" at bounding box center [549, 257] width 95 height 17
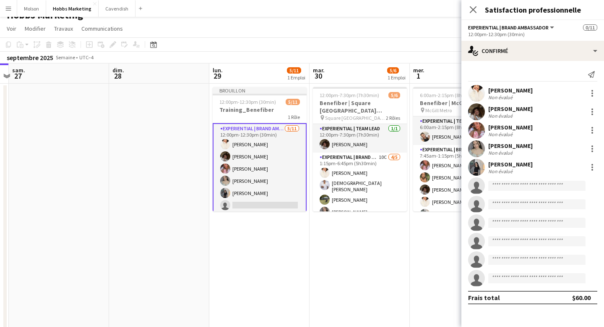
scroll to position [17, 0]
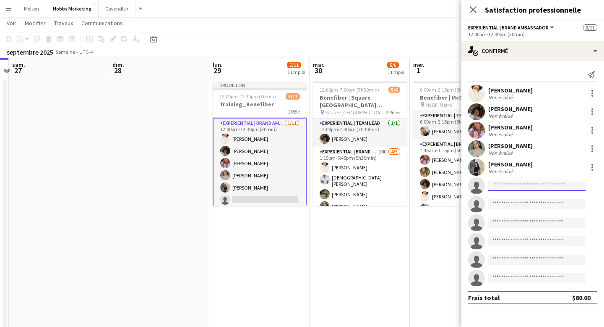
click at [510, 185] on input at bounding box center [537, 185] width 97 height 10
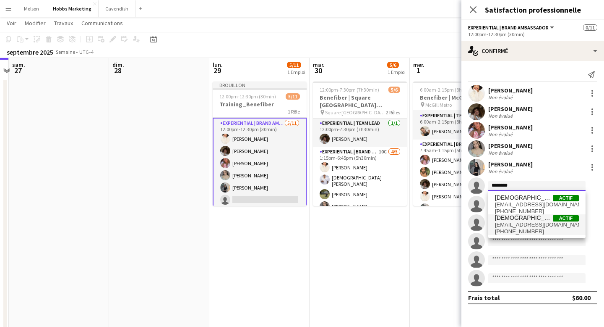
type input "********"
click at [524, 227] on span "[EMAIL_ADDRESS][DOMAIN_NAME]" at bounding box center [537, 224] width 84 height 7
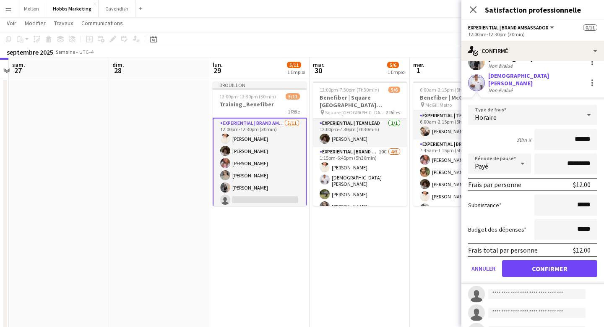
scroll to position [108, 0]
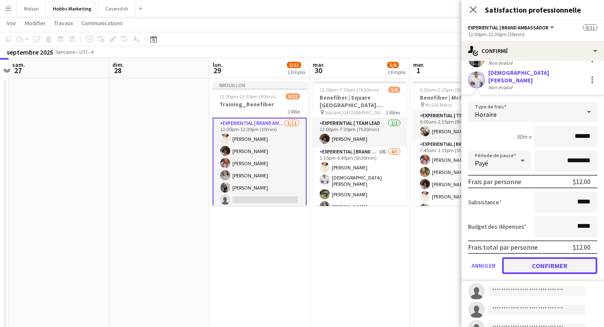
click at [555, 261] on button "Confirmer" at bounding box center [549, 265] width 95 height 17
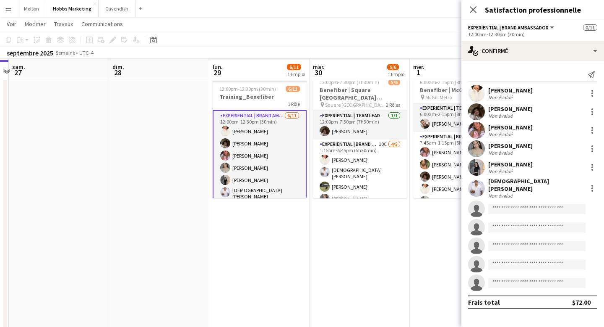
scroll to position [25, 0]
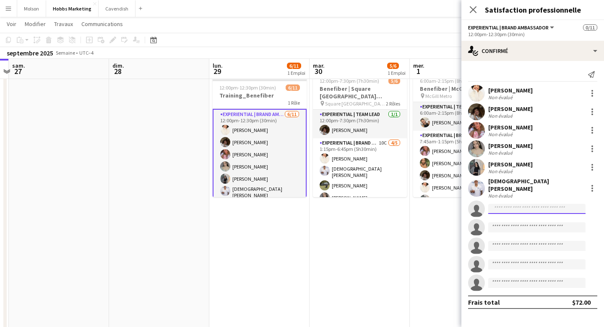
click at [507, 206] on input at bounding box center [537, 209] width 97 height 10
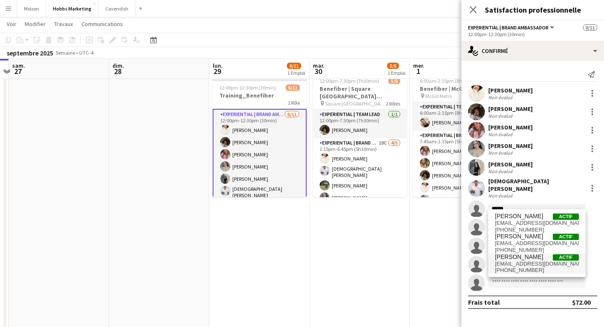
type input "******"
click at [520, 260] on span "[EMAIL_ADDRESS][DOMAIN_NAME]" at bounding box center [537, 263] width 84 height 7
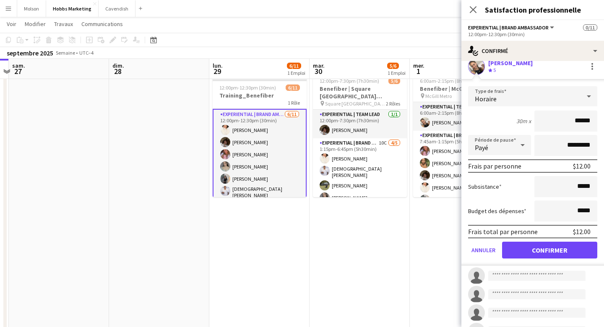
scroll to position [144, 0]
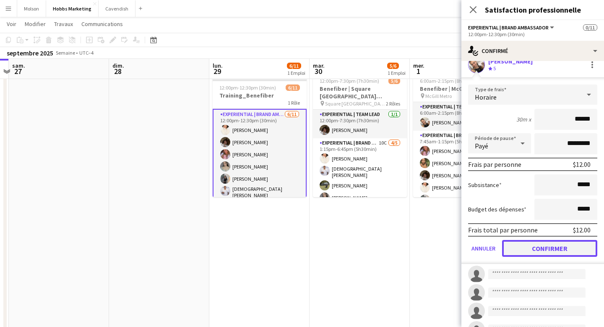
click at [546, 247] on button "Confirmer" at bounding box center [549, 248] width 95 height 17
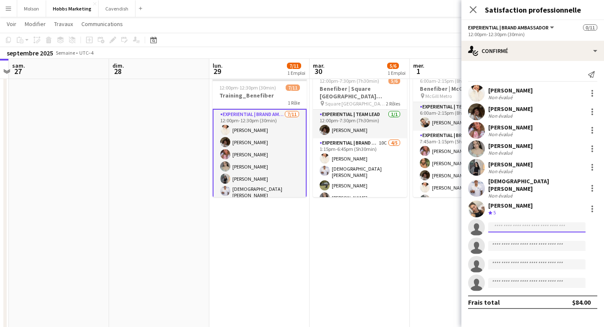
click at [522, 222] on input at bounding box center [537, 227] width 97 height 10
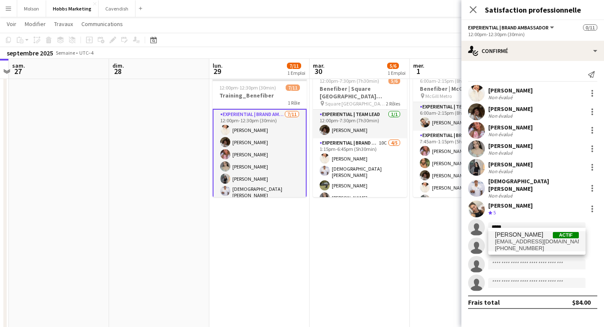
type input "*****"
click at [509, 243] on span "[EMAIL_ADDRESS][DOMAIN_NAME]" at bounding box center [537, 241] width 84 height 7
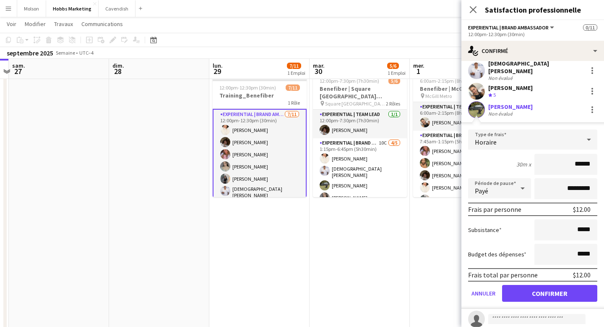
scroll to position [140, 0]
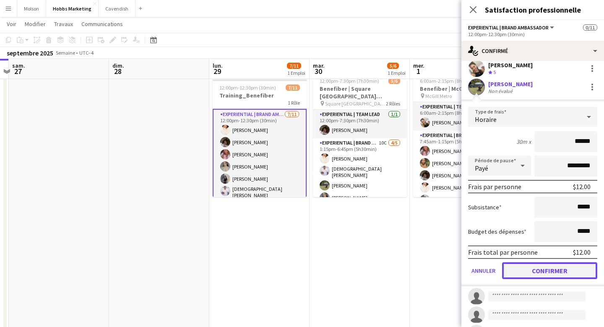
click at [541, 264] on button "Confirmer" at bounding box center [549, 270] width 95 height 17
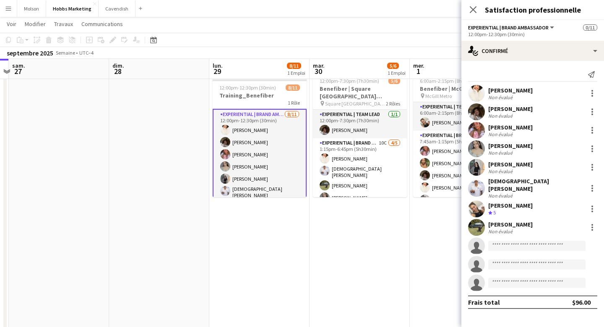
scroll to position [0, 0]
click at [523, 243] on input at bounding box center [537, 245] width 97 height 10
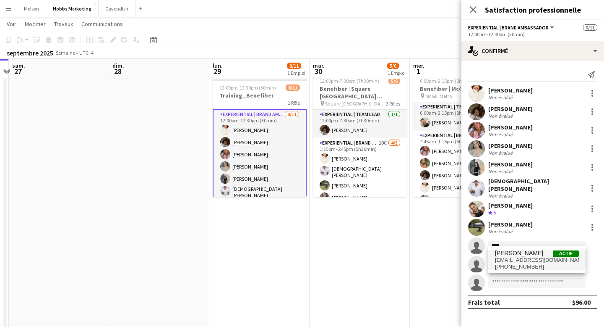
type input "****"
click at [517, 254] on span "[PERSON_NAME]" at bounding box center [519, 252] width 48 height 7
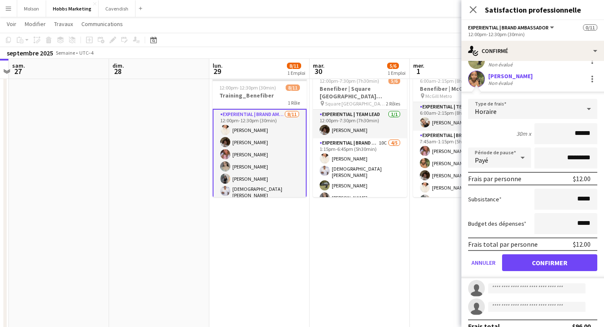
scroll to position [175, 0]
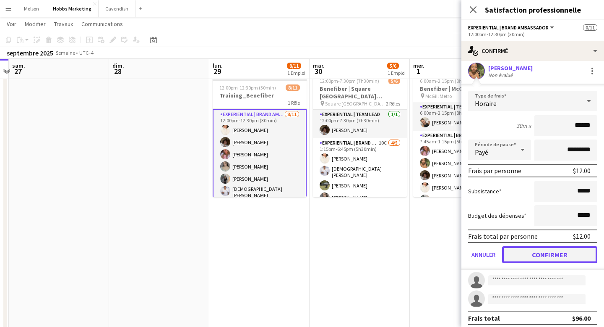
click at [549, 251] on button "Confirmer" at bounding box center [549, 254] width 95 height 17
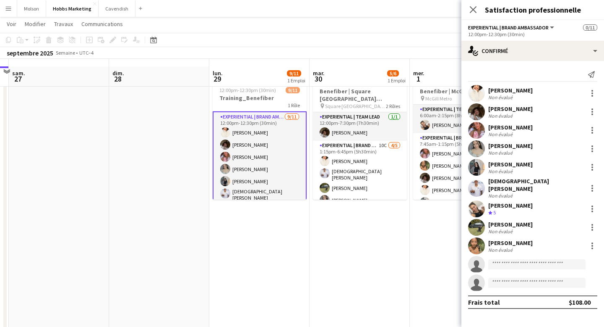
scroll to position [19, 0]
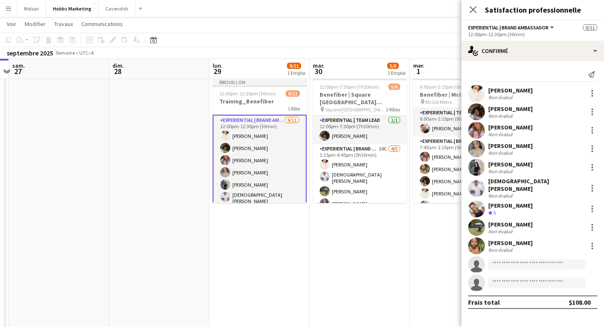
drag, startPoint x: 486, startPoint y: 26, endPoint x: 503, endPoint y: 39, distance: 21.8
click at [504, 39] on app-options-switcher "Experiential | Brand Ambassador Tous les rôles Experiential | Brand Ambassador …" at bounding box center [533, 30] width 143 height 21
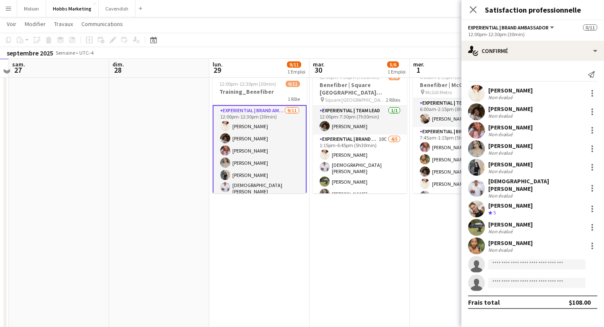
scroll to position [30, 0]
drag, startPoint x: 491, startPoint y: 108, endPoint x: 526, endPoint y: 112, distance: 35.5
click at [526, 112] on div "[PERSON_NAME] Non évalué" at bounding box center [533, 111] width 143 height 17
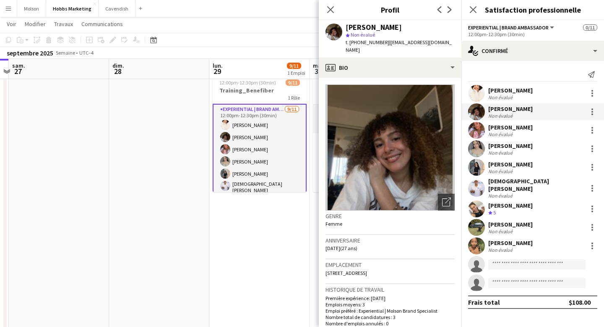
click at [493, 68] on div "Envoyer une notification" at bounding box center [532, 75] width 129 height 14
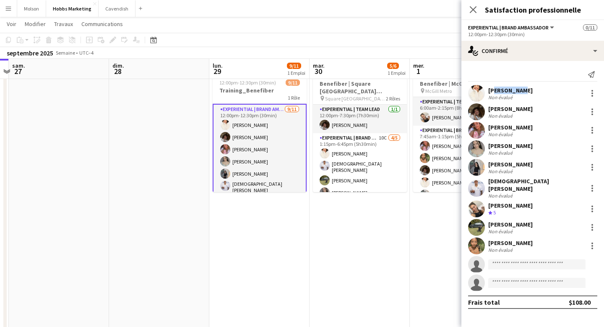
drag, startPoint x: 492, startPoint y: 89, endPoint x: 514, endPoint y: 92, distance: 22.5
click at [514, 92] on div "[PERSON_NAME]" at bounding box center [511, 90] width 44 height 8
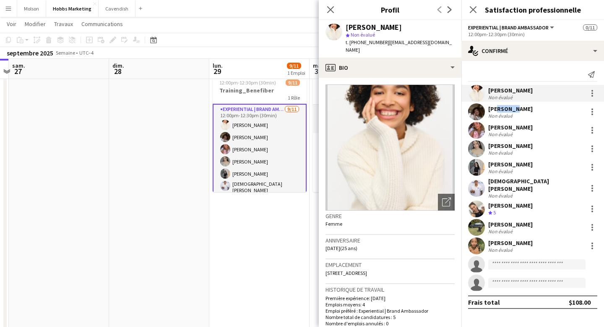
drag, startPoint x: 496, startPoint y: 109, endPoint x: 514, endPoint y: 109, distance: 18.0
click at [514, 109] on div "[PERSON_NAME]" at bounding box center [511, 109] width 44 height 8
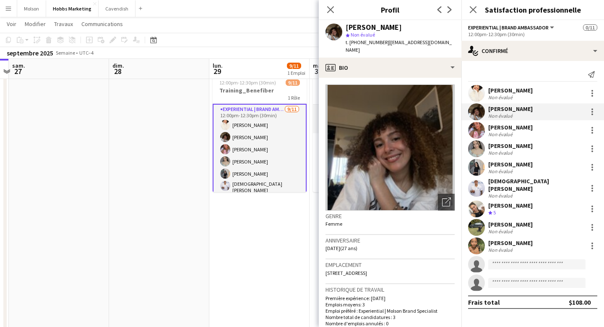
click at [507, 73] on div "Envoyer une notification" at bounding box center [532, 75] width 129 height 14
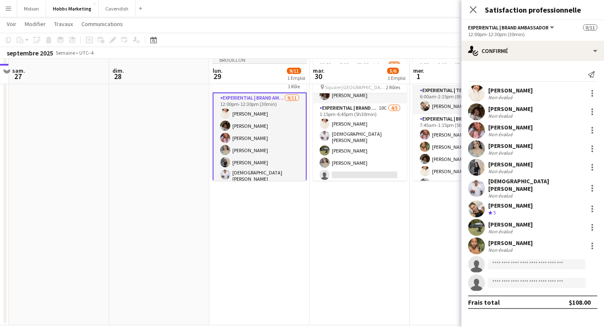
scroll to position [46, 0]
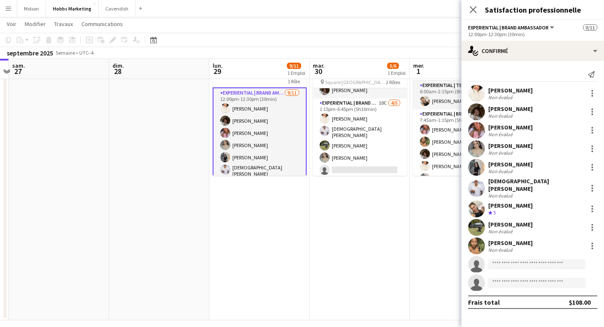
click at [431, 246] on app-date-cell "6:00am-2:15pm (8h15min) 6/6 Benefiber | [PERSON_NAME] Metro pin [PERSON_NAME] M…" at bounding box center [460, 184] width 100 height 272
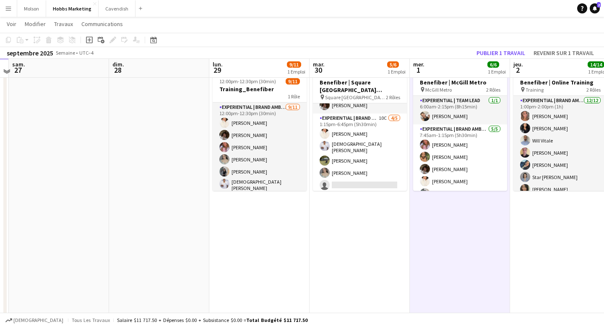
scroll to position [28, 0]
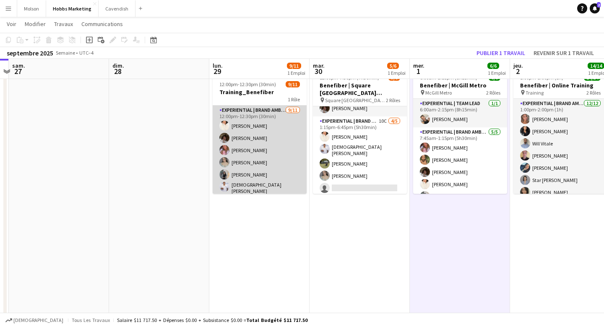
click at [276, 161] on app-card-role "Experiential | Brand Ambassador [DATE] 12:00pm-12:30pm (30min) [PERSON_NAME] [P…" at bounding box center [260, 181] width 94 height 153
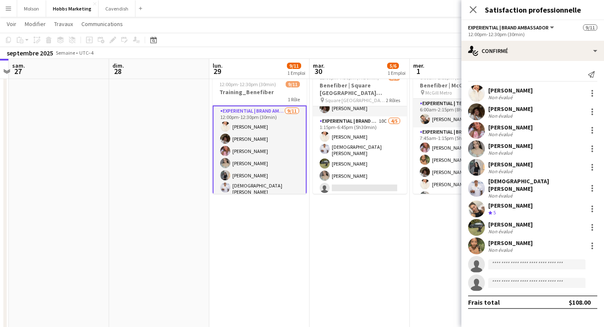
click at [434, 41] on app-toolbar "Copier [PERSON_NAME] [PERSON_NAME] Commande V [PERSON_NAME] avec équipage Comma…" at bounding box center [302, 40] width 604 height 14
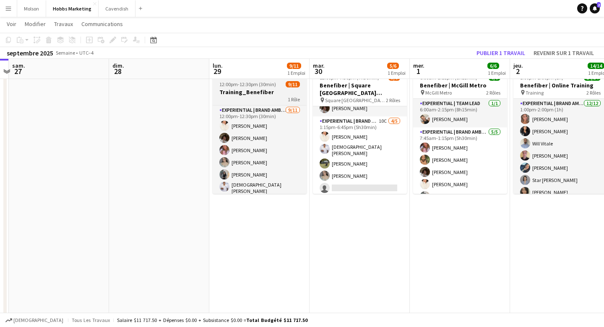
click at [274, 95] on h3 "Training_Benefiber" at bounding box center [260, 92] width 94 height 8
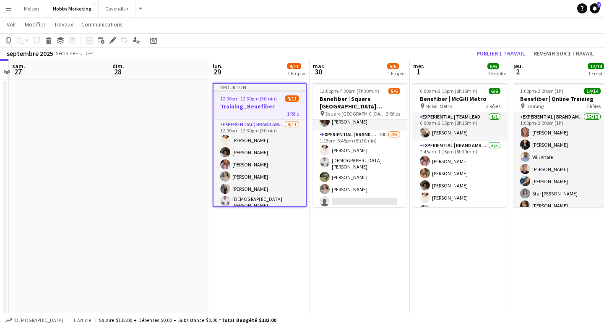
scroll to position [0, 0]
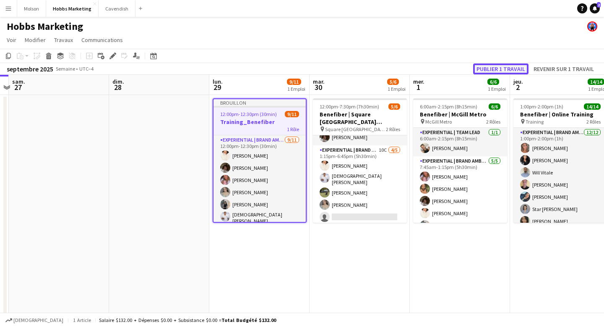
click at [502, 68] on button "Publier 1 travail" at bounding box center [500, 68] width 55 height 11
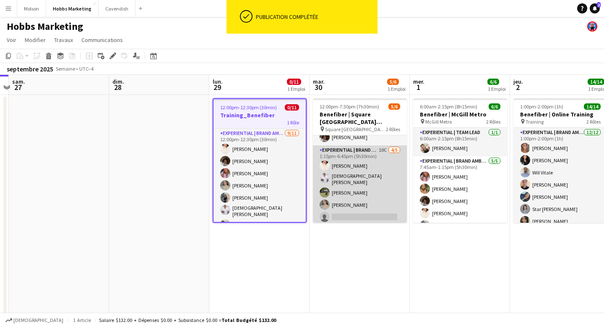
click at [351, 192] on app-card-role "Experiential | Brand Ambassador 10C [DATE] 1:15pm-6:45pm (5h30min) [PERSON_NAME…" at bounding box center [360, 185] width 94 height 80
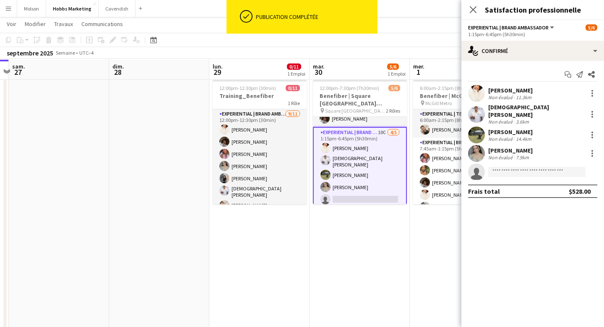
scroll to position [18, 0]
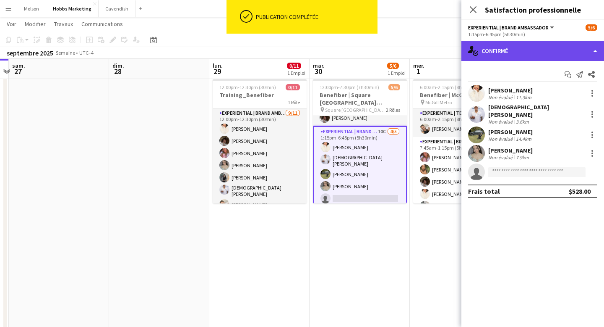
click at [542, 52] on div "single-neutral-actions-check-2 Confirmé" at bounding box center [533, 51] width 143 height 20
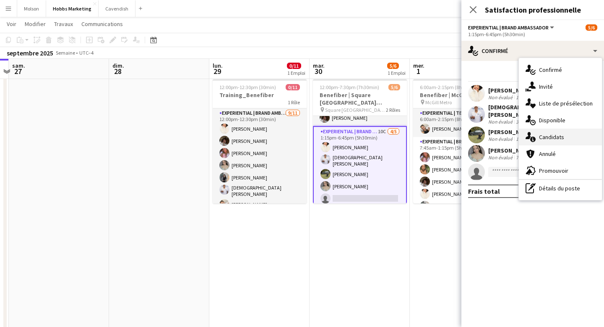
click at [547, 135] on span "Candidats" at bounding box center [551, 137] width 25 height 8
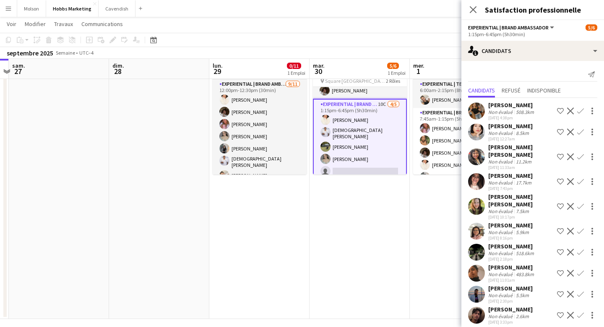
scroll to position [20, 0]
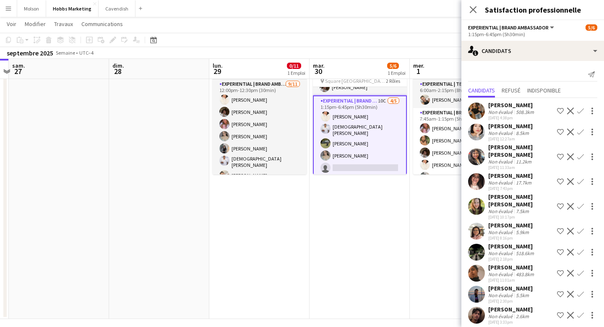
click at [582, 311] on app-icon "Confirmer" at bounding box center [580, 314] width 7 height 7
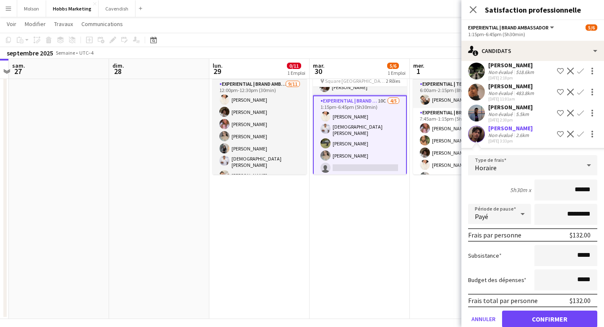
scroll to position [182, 0]
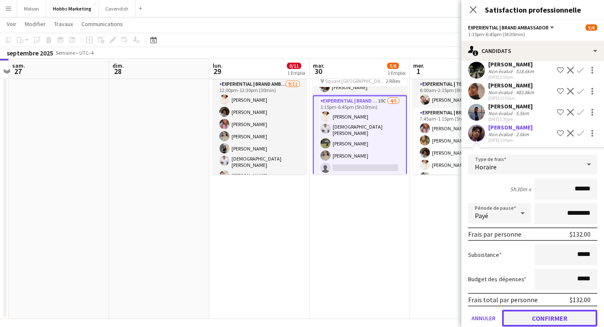
click at [546, 309] on button "Confirmer" at bounding box center [549, 317] width 95 height 17
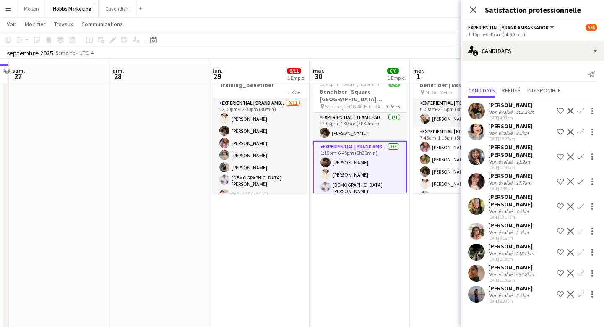
scroll to position [18, 0]
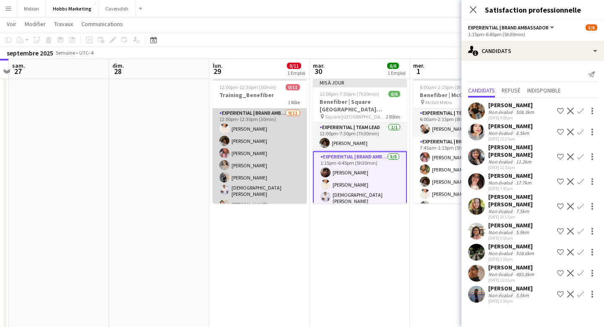
click at [277, 146] on app-card-role "Experiential | Brand Ambassador [DATE] 12:00pm-12:30pm (30min) [PERSON_NAME] [P…" at bounding box center [260, 184] width 94 height 153
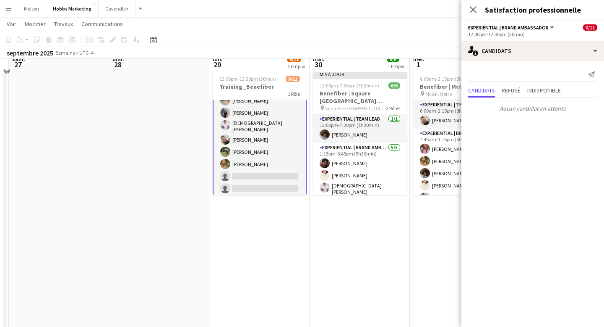
scroll to position [28, 0]
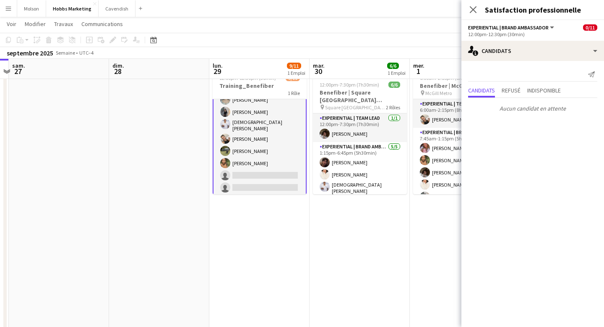
click at [256, 175] on app-card-role "Experiential | Brand Ambassador [DATE] 12:00pm-12:30pm (30min) [PERSON_NAME] [P…" at bounding box center [260, 119] width 94 height 154
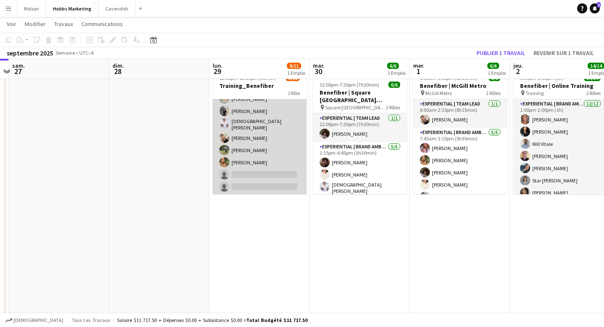
scroll to position [55, 0]
click at [246, 116] on app-card-role "Experiential | Brand Ambassador [DATE] 12:00pm-12:30pm (30min) [PERSON_NAME] [P…" at bounding box center [260, 120] width 94 height 153
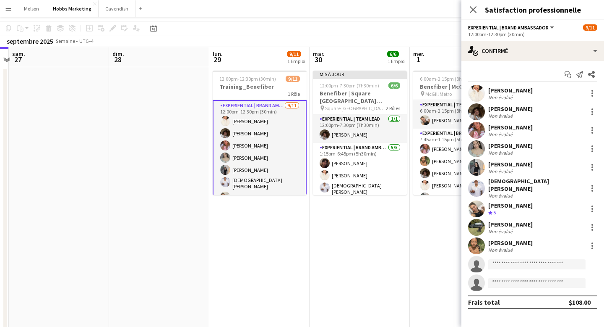
scroll to position [0, 0]
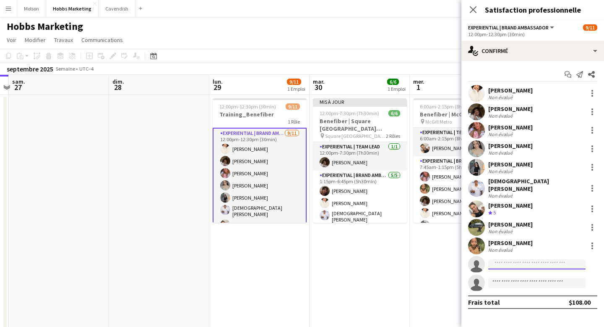
click at [499, 259] on input at bounding box center [537, 264] width 97 height 10
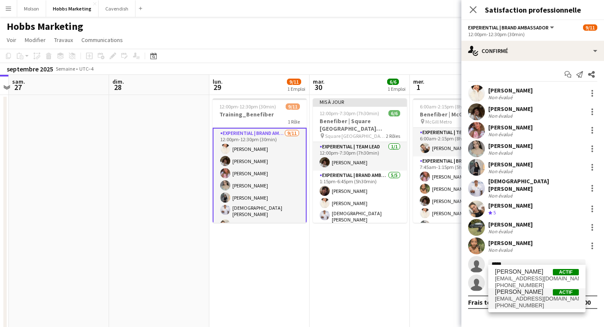
type input "*****"
click at [512, 294] on span "[PERSON_NAME]" at bounding box center [519, 291] width 48 height 7
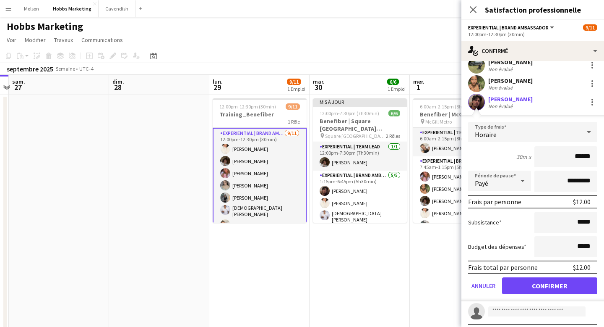
scroll to position [175, 0]
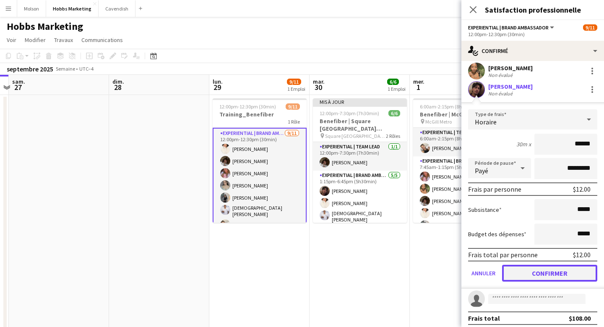
click at [538, 270] on button "Confirmer" at bounding box center [549, 272] width 95 height 17
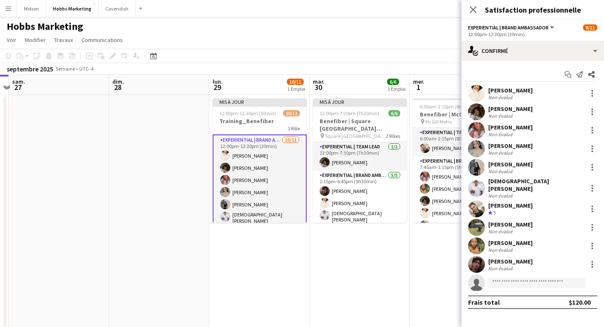
click at [429, 272] on app-date-cell "6:00am-2:15pm (8h15min) 6/6 Benefiber | [PERSON_NAME] Metro pin [PERSON_NAME] M…" at bounding box center [460, 231] width 100 height 272
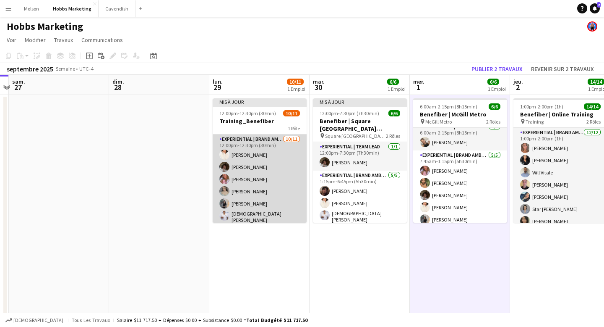
click at [276, 167] on app-card-role "Experiential | Brand Ambassador [DATE] 12:00pm-12:30pm (30min) [PERSON_NAME] [P…" at bounding box center [260, 210] width 94 height 153
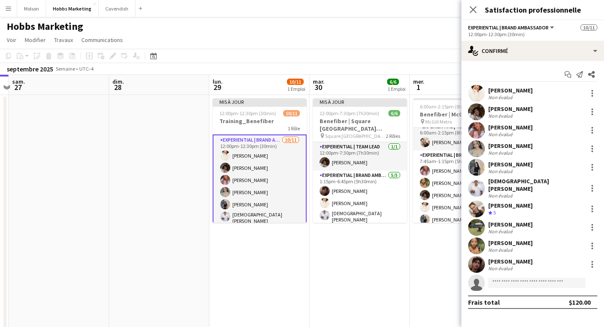
click at [559, 38] on app-options-switcher "Experiential | Brand Ambassador Tous les rôles Experiential | Brand Ambassador …" at bounding box center [533, 30] width 143 height 21
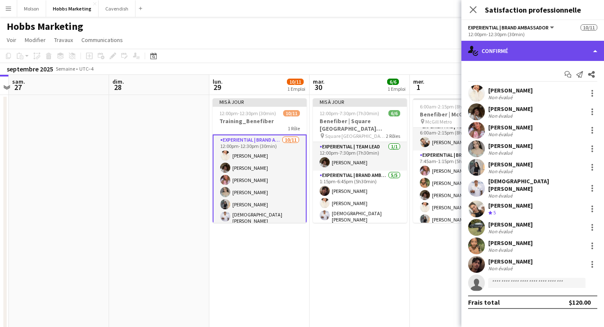
click at [565, 55] on div "single-neutral-actions-check-2 Confirmé" at bounding box center [533, 51] width 143 height 20
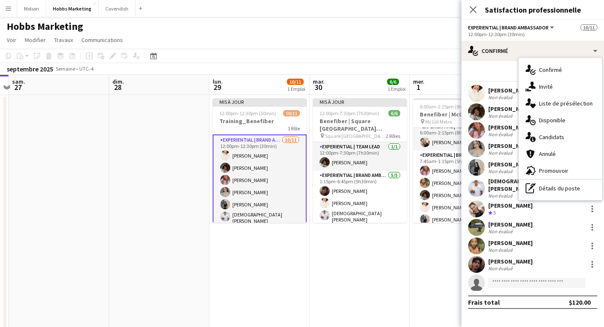
click at [504, 40] on app-options-switcher "Experiential | Brand Ambassador Tous les rôles Experiential | Brand Ambassador …" at bounding box center [533, 30] width 143 height 21
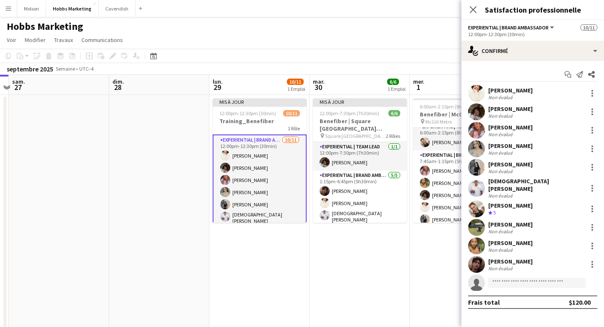
click at [468, 1] on div "Fermer le pop-in" at bounding box center [474, 9] width 24 height 19
click at [472, 14] on app-icon "Fermer le pop-in" at bounding box center [474, 10] width 12 height 12
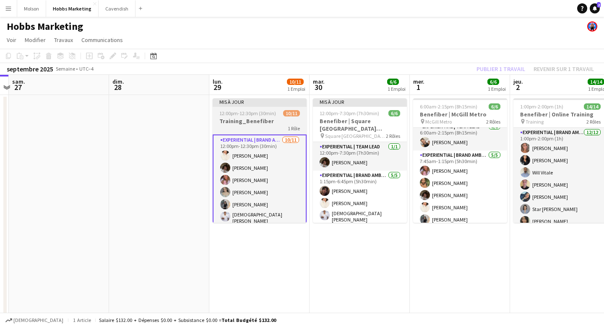
click at [264, 128] on div "1 Rôle" at bounding box center [260, 128] width 94 height 7
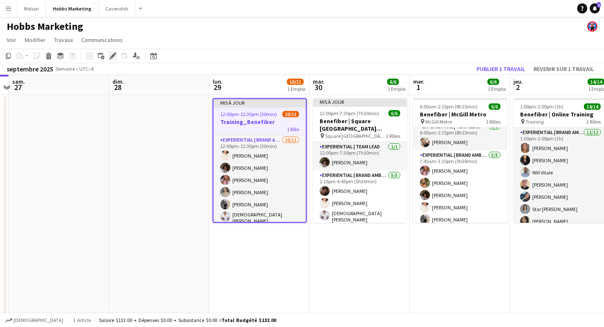
click at [112, 56] on icon at bounding box center [112, 56] width 5 height 5
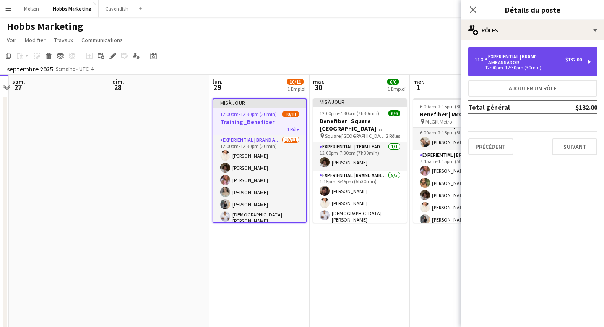
click at [542, 69] on div "12:00pm-12:30pm (30min)" at bounding box center [528, 67] width 107 height 4
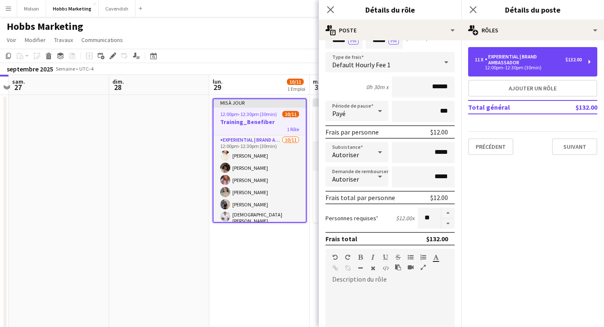
scroll to position [45, 0]
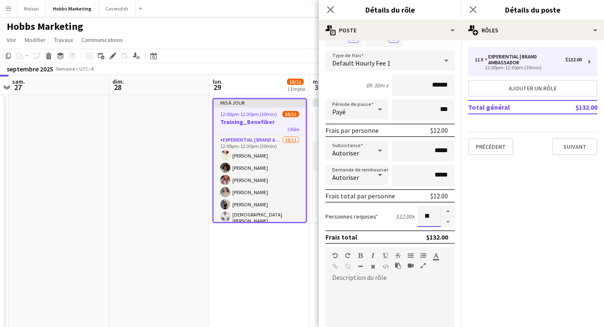
click at [430, 216] on input "**" at bounding box center [429, 216] width 23 height 21
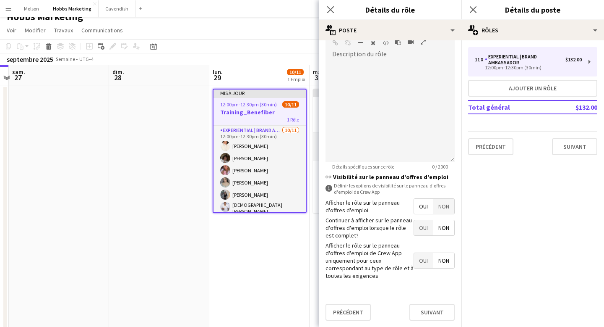
scroll to position [11, 0]
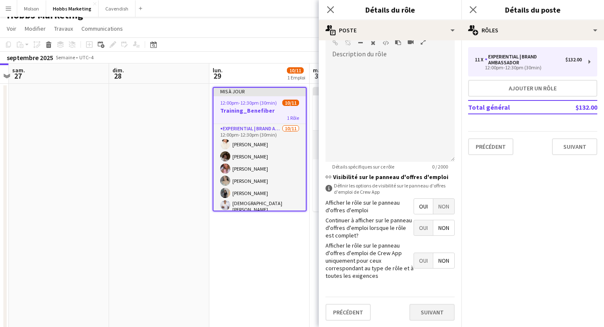
type input "**"
click at [425, 312] on button "Suivant" at bounding box center [432, 311] width 45 height 17
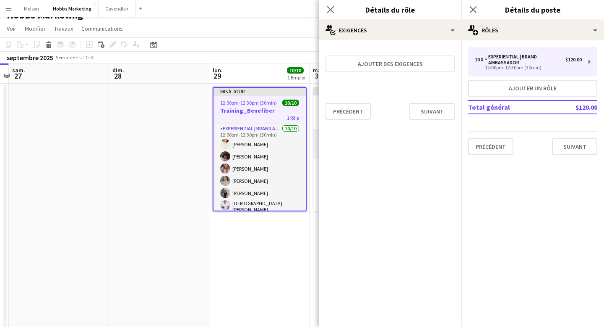
scroll to position [0, 0]
click at [437, 111] on button "Suivant" at bounding box center [432, 111] width 45 height 17
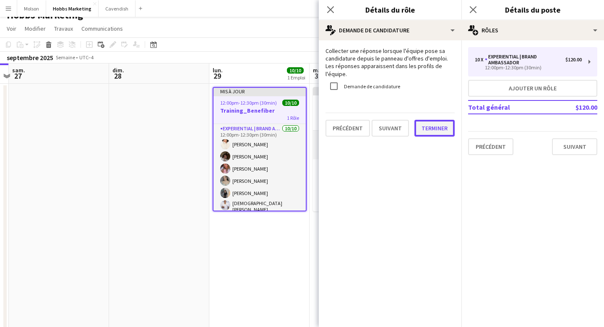
click at [430, 123] on button "Terminer" at bounding box center [435, 128] width 40 height 17
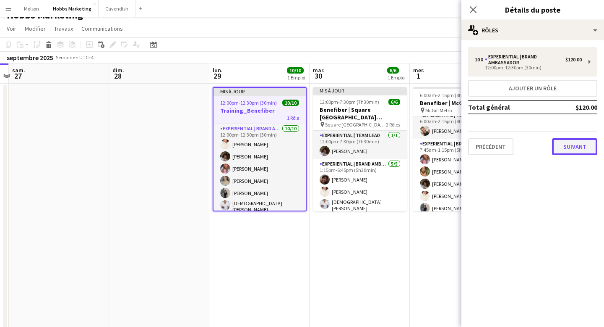
click at [579, 145] on button "Suivant" at bounding box center [574, 146] width 45 height 17
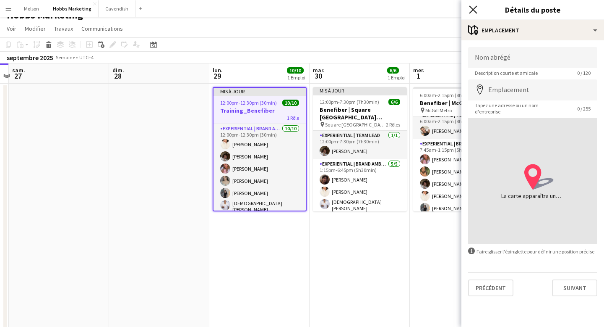
click at [474, 12] on icon "Fermer le pop-in" at bounding box center [473, 9] width 8 height 8
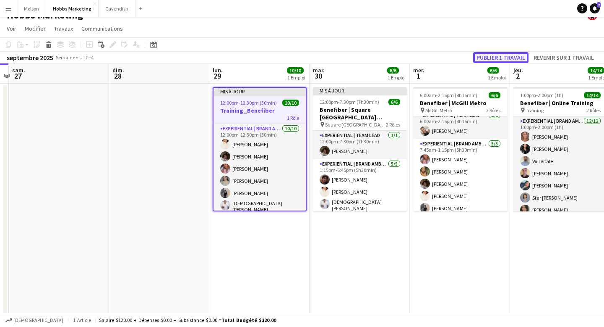
click at [504, 60] on button "Publier 1 travail" at bounding box center [500, 57] width 55 height 11
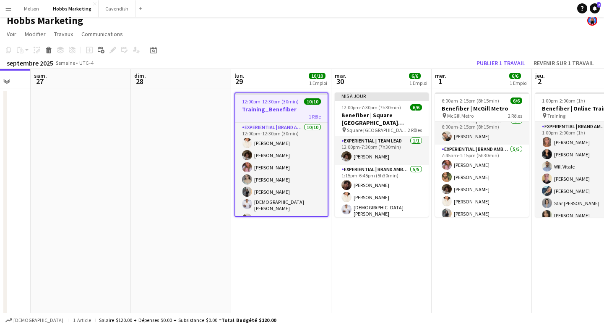
scroll to position [0, 171]
drag, startPoint x: 222, startPoint y: 110, endPoint x: 243, endPoint y: 110, distance: 20.6
click at [243, 110] on app-calendar-viewport "jeu. 25 ven. 26 [PERSON_NAME]. 27 dim. 28 lun. 29 10/10 1 Emploi [DATE] 6/6 1 E…" at bounding box center [302, 215] width 604 height 292
click at [274, 245] on app-date-cell "12:00pm-12:30pm (30min) 10/10 Training_Benefiber 1 Rôle Experiential | Brand Am…" at bounding box center [280, 225] width 100 height 272
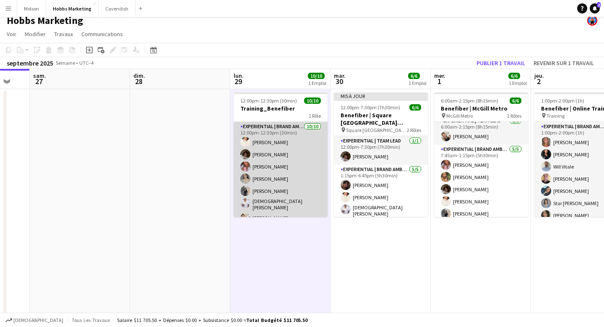
scroll to position [0, 0]
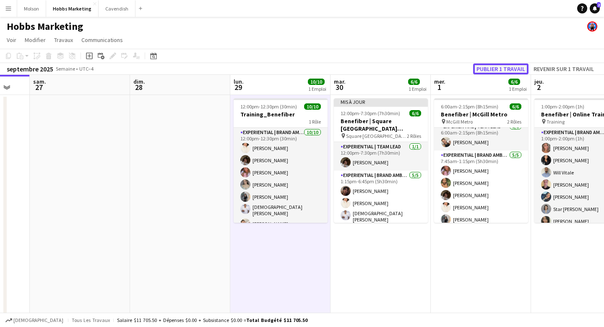
click at [508, 67] on button "Publier 1 travail" at bounding box center [500, 68] width 55 height 11
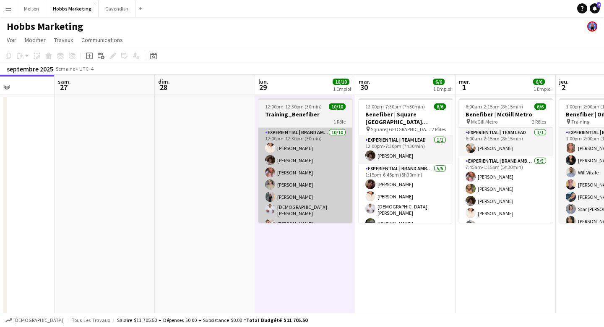
scroll to position [0, 251]
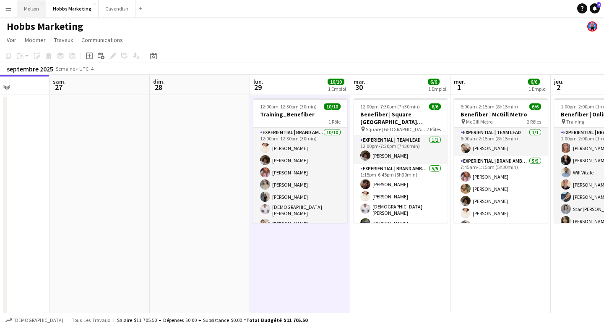
click at [29, 8] on button "Molson Fermer" at bounding box center [31, 8] width 29 height 16
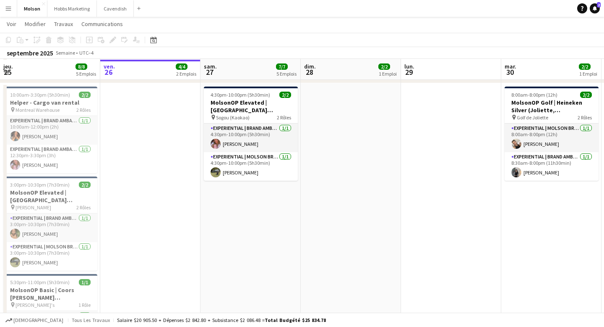
scroll to position [50, 0]
